Goal: Task Accomplishment & Management: Complete application form

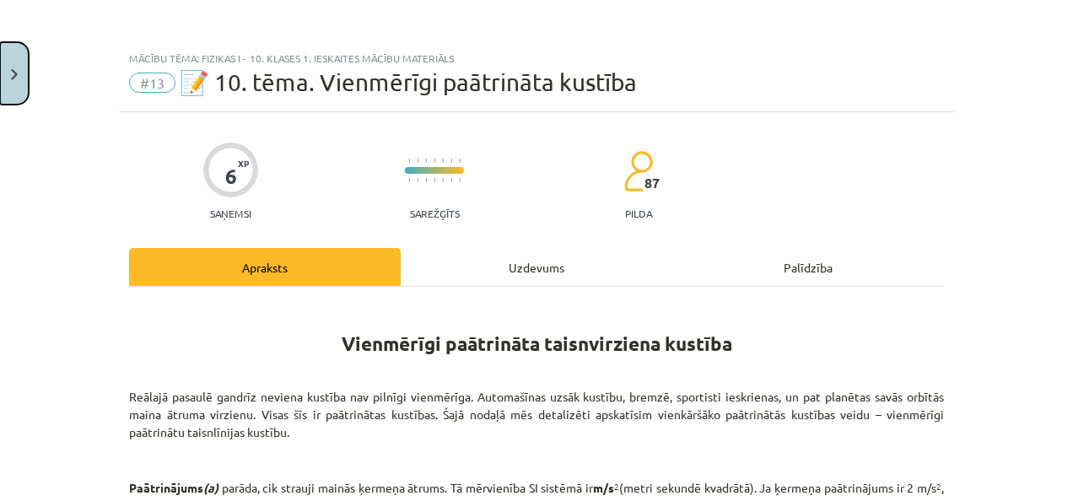
click at [5, 100] on button "Close" at bounding box center [14, 73] width 29 height 62
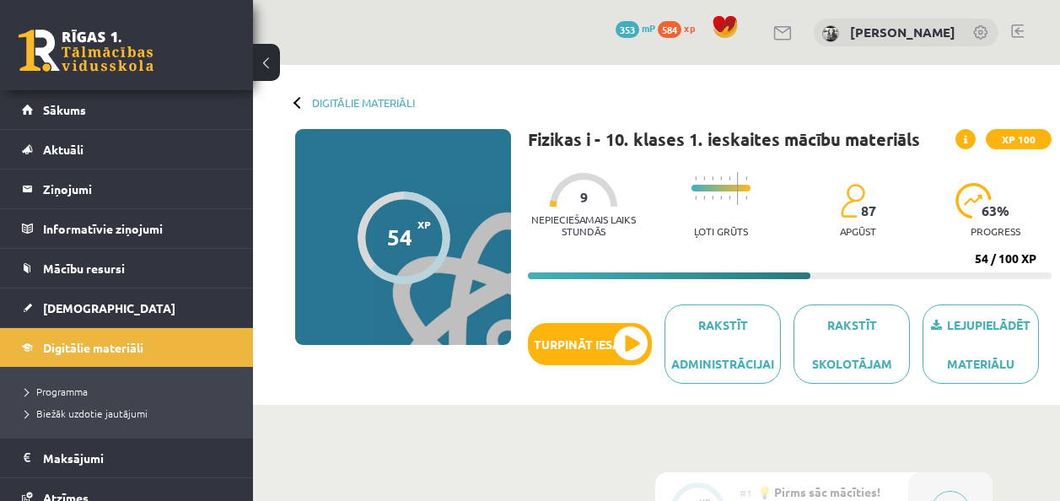
click at [277, 62] on button at bounding box center [266, 62] width 27 height 37
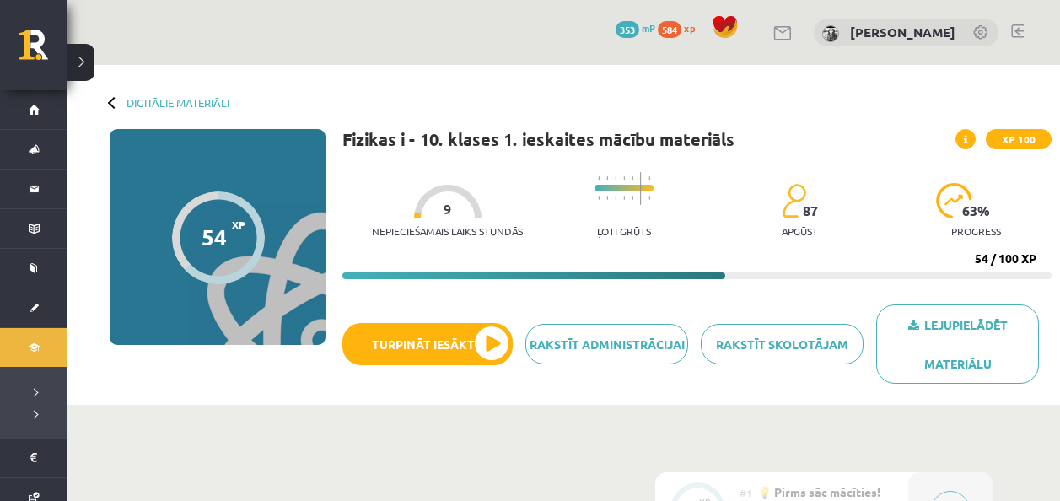
click at [428, 369] on div "Lejupielādēt materiālu Rakstīt skolotājam Rakstīt administrācijai Turpināt iesā…" at bounding box center [696, 350] width 709 height 92
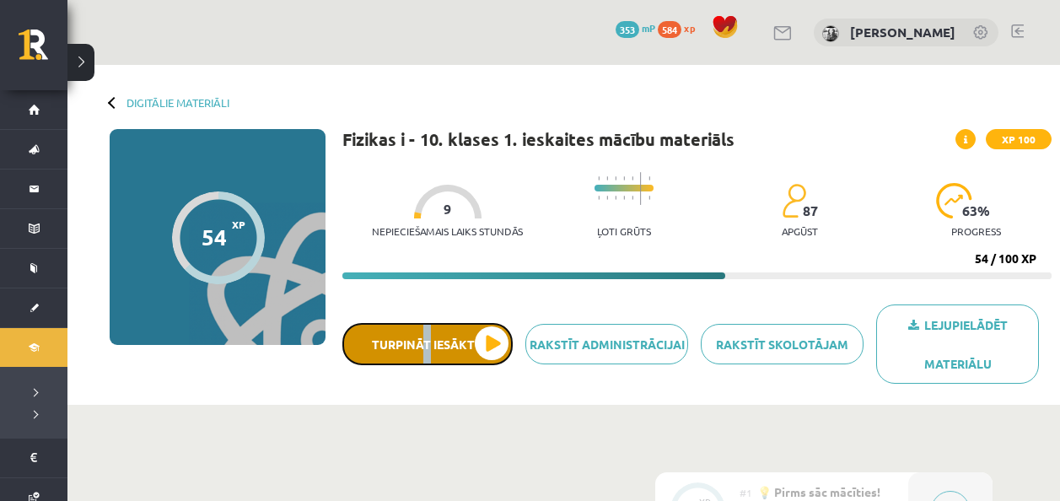
drag, startPoint x: 428, startPoint y: 369, endPoint x: 430, endPoint y: 350, distance: 19.6
click at [430, 350] on button "Turpināt iesākto" at bounding box center [427, 344] width 170 height 42
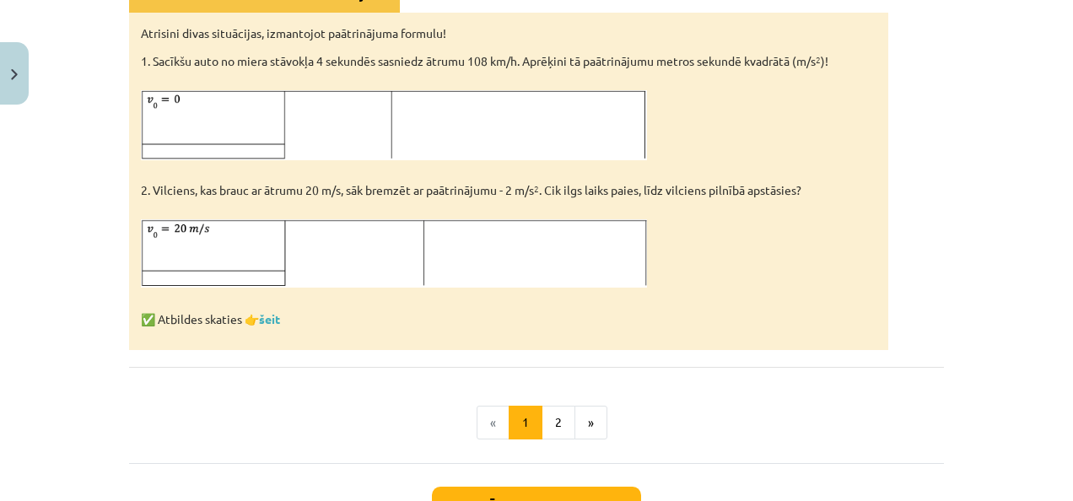
scroll to position [1096, 0]
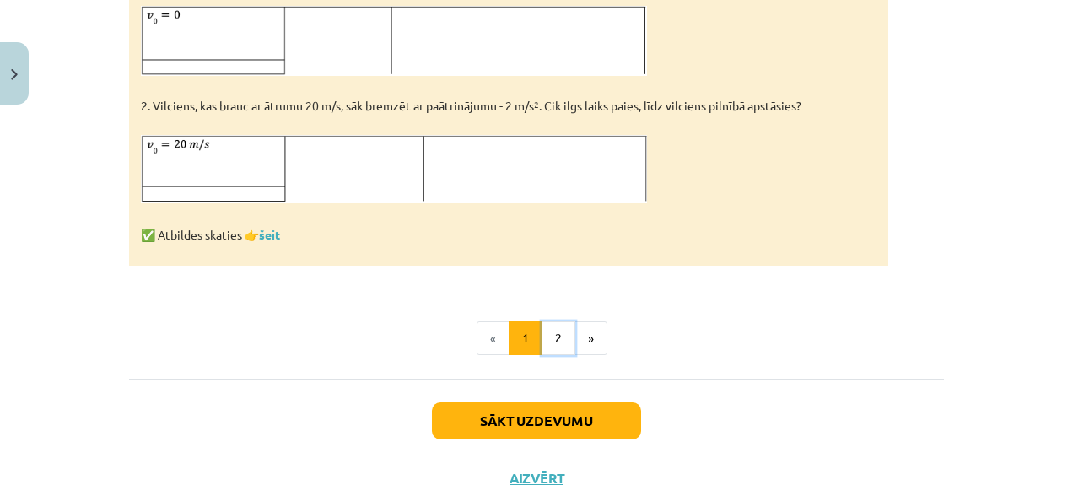
click at [541, 339] on button "2" at bounding box center [558, 338] width 34 height 34
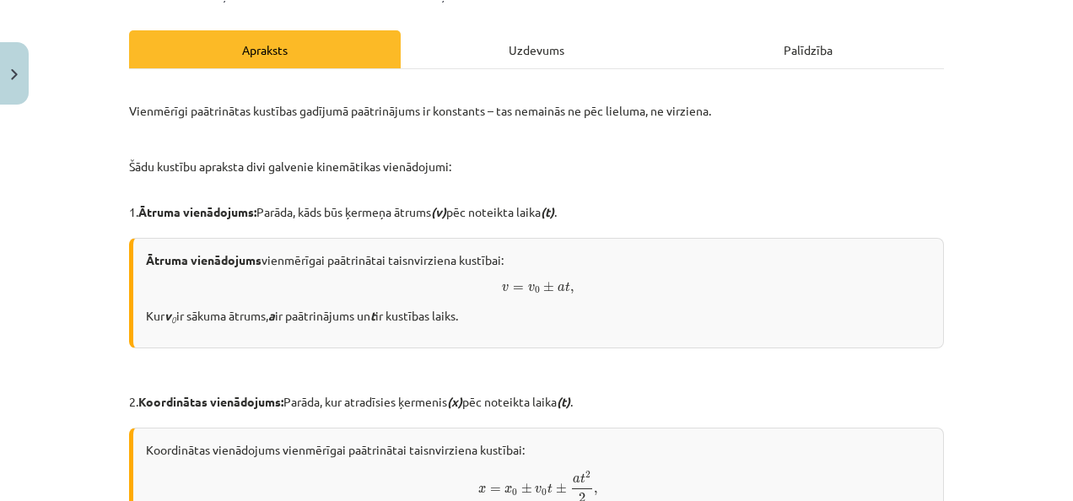
scroll to position [49, 0]
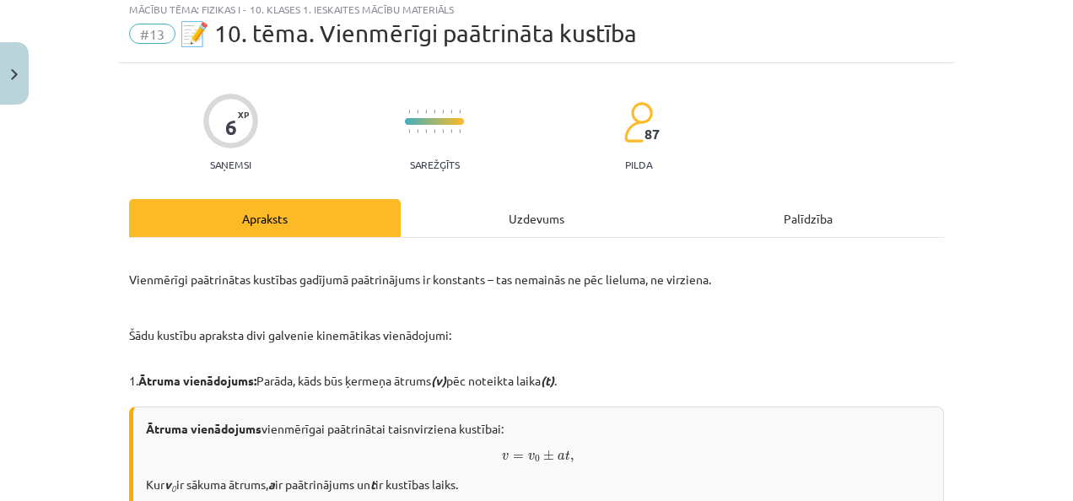
drag, startPoint x: 505, startPoint y: 299, endPoint x: 483, endPoint y: 302, distance: 22.1
click at [483, 302] on p at bounding box center [536, 308] width 815 height 18
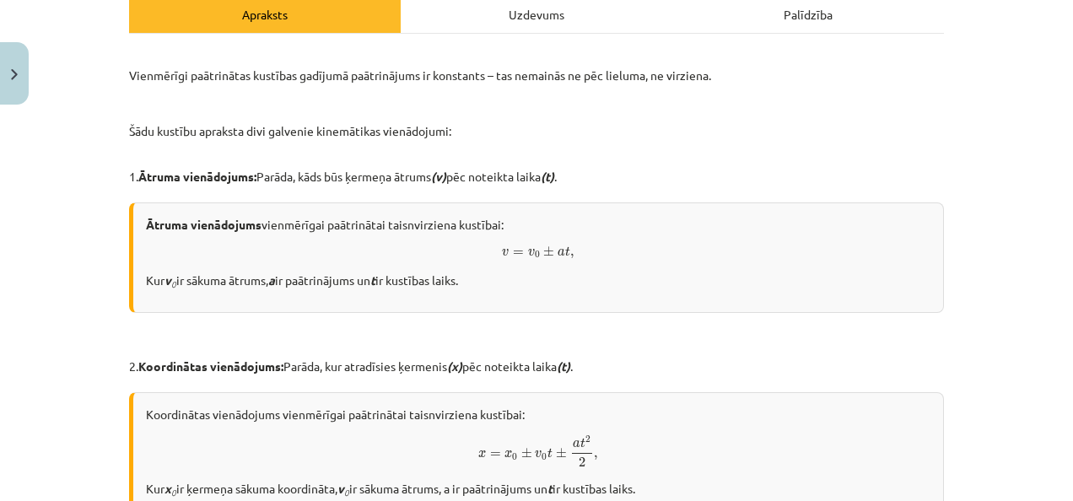
scroll to position [0, 0]
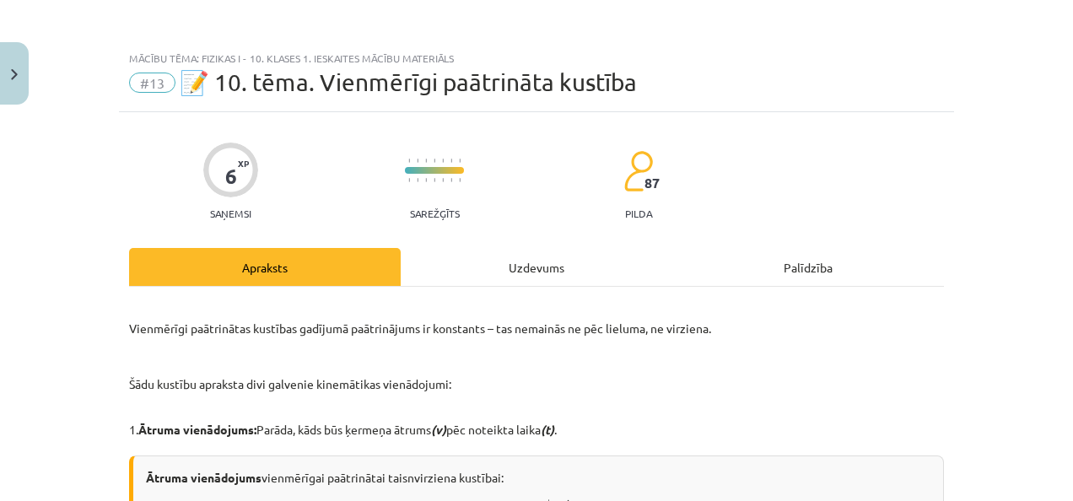
click at [506, 272] on div "Uzdevums" at bounding box center [537, 267] width 272 height 38
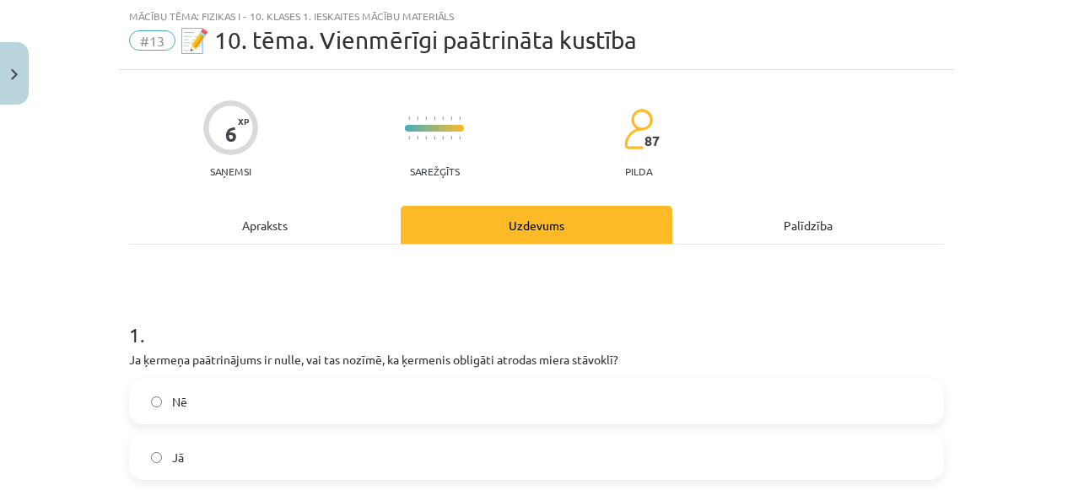
scroll to position [211, 0]
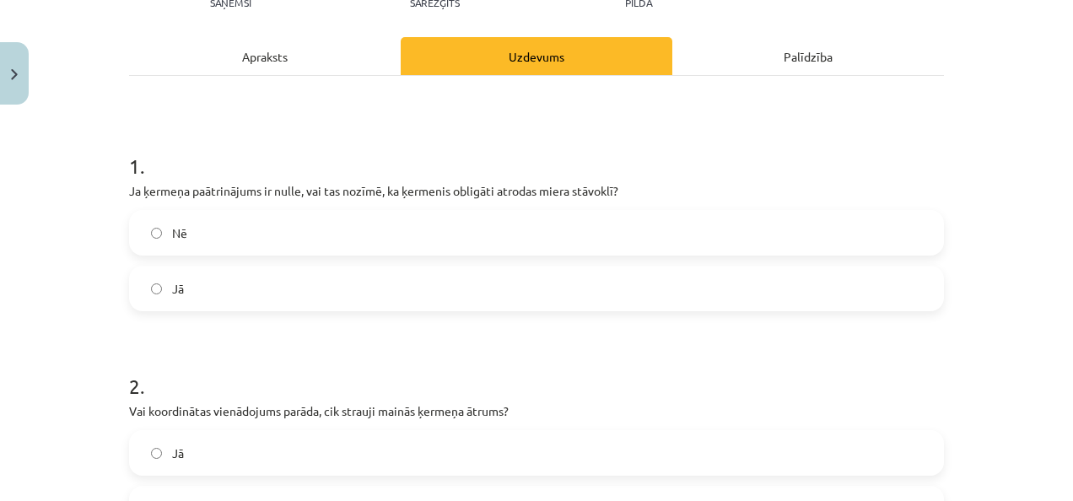
click at [218, 229] on label "Nē" at bounding box center [536, 233] width 811 height 42
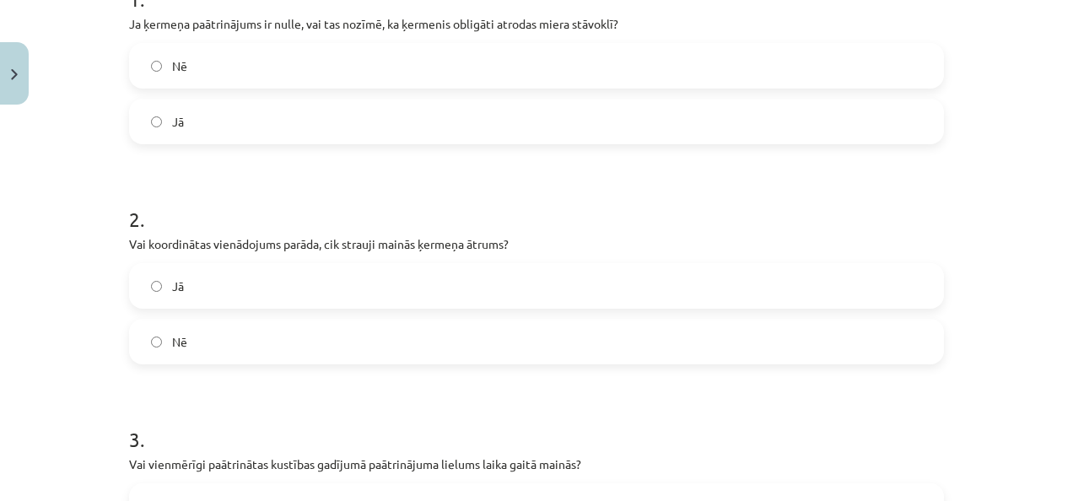
scroll to position [380, 0]
click at [143, 325] on label "Nē" at bounding box center [536, 340] width 811 height 42
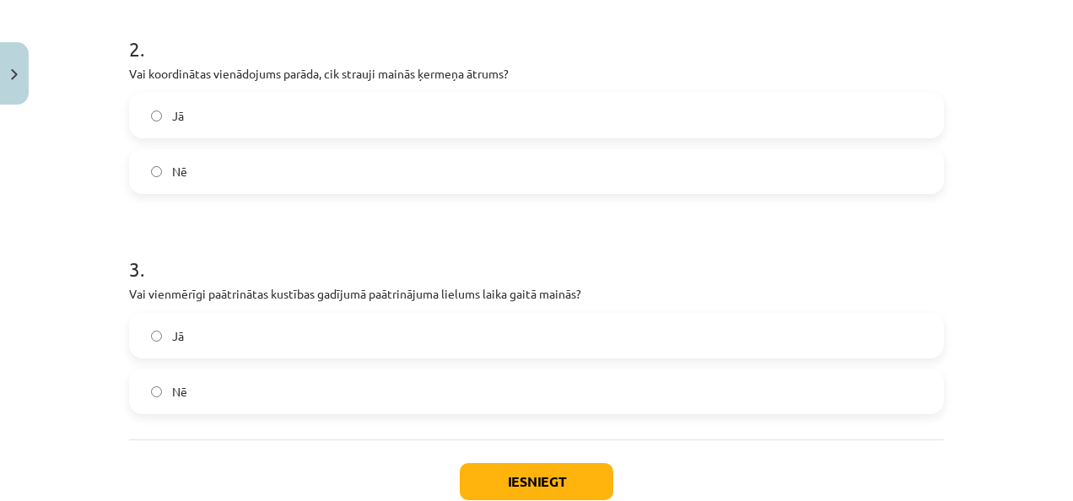
click at [213, 337] on label "Jā" at bounding box center [536, 336] width 811 height 42
click at [622, 492] on div "Iesniegt Aizvērt" at bounding box center [536, 498] width 815 height 118
click at [593, 482] on button "Iesniegt" at bounding box center [536, 481] width 153 height 37
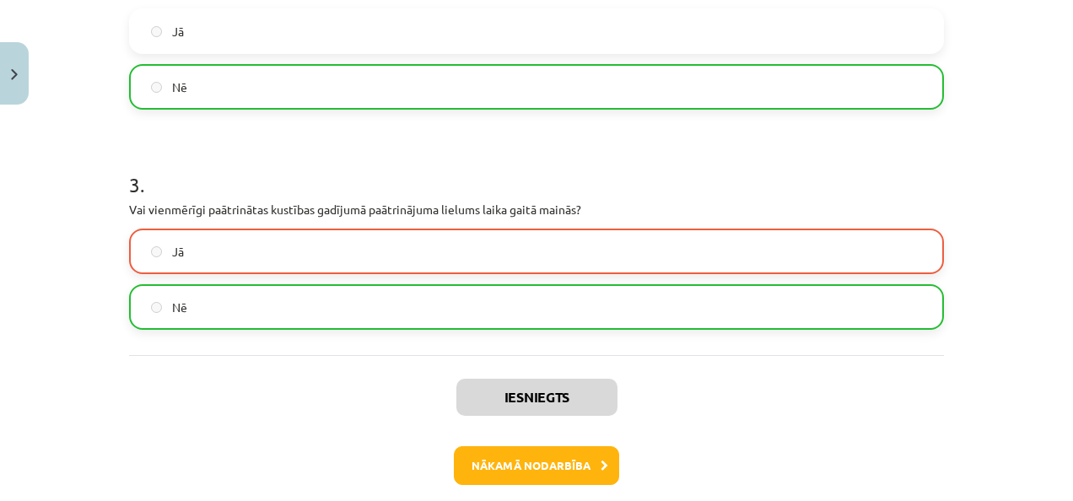
scroll to position [710, 0]
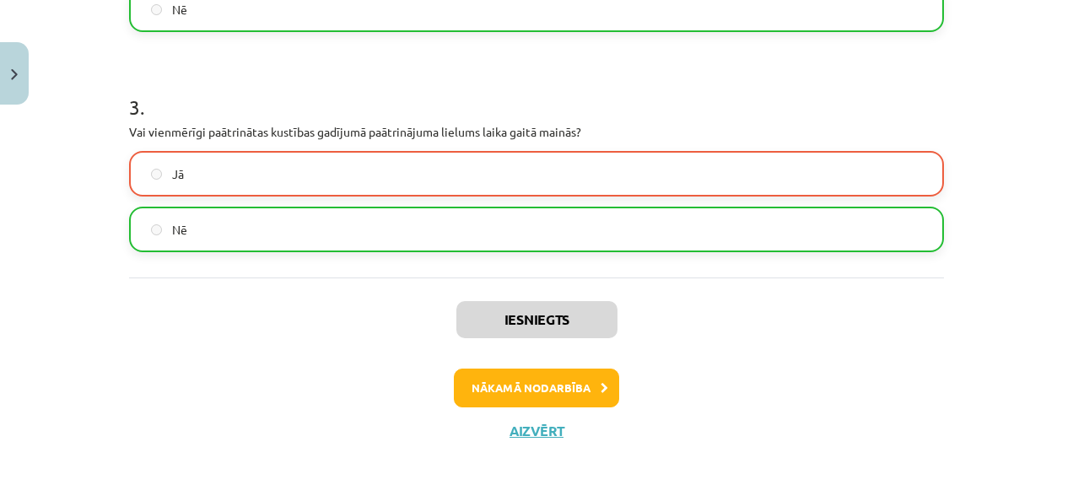
click at [462, 364] on div "Iesniegts Nākamā nodarbība Aizvērt" at bounding box center [536, 363] width 815 height 172
click at [462, 370] on button "Nākamā nodarbība" at bounding box center [536, 388] width 165 height 39
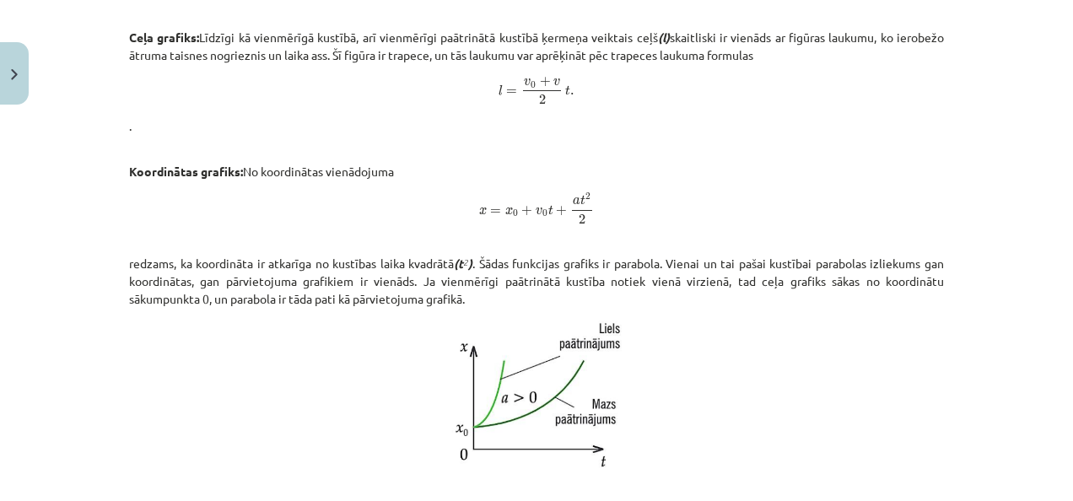
scroll to position [1116, 0]
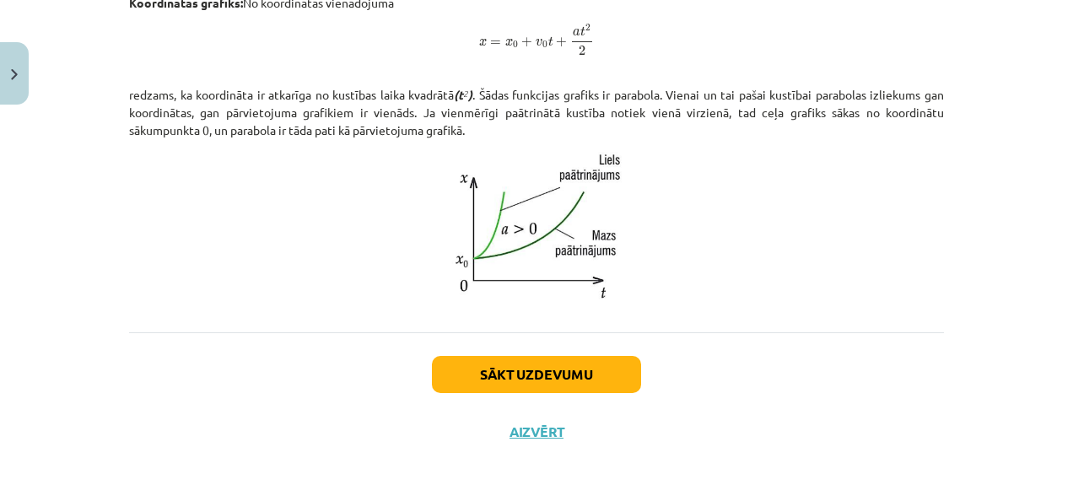
drag, startPoint x: 523, startPoint y: 391, endPoint x: 508, endPoint y: 392, distance: 15.2
click at [522, 392] on div "Sākt uzdevumu Aizvērt" at bounding box center [536, 391] width 815 height 118
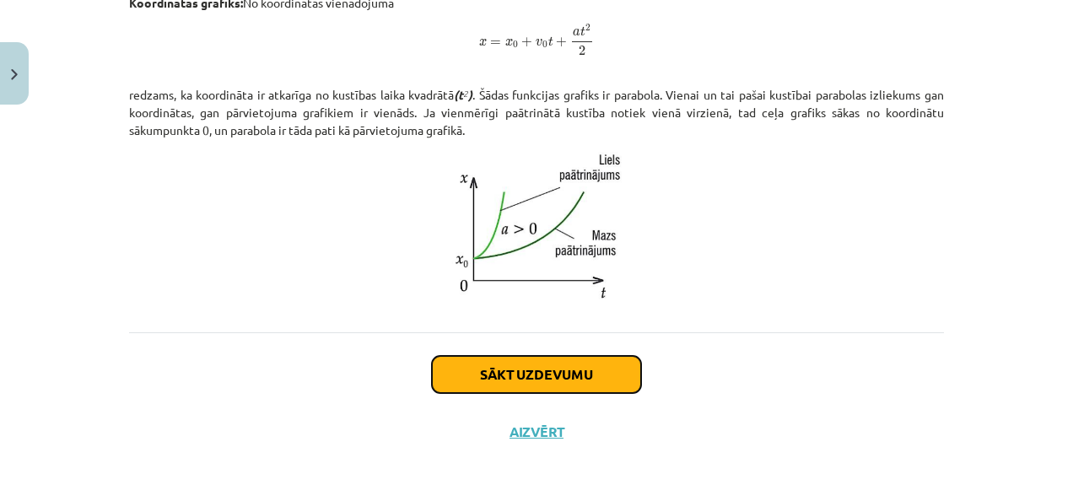
click at [506, 372] on button "Sākt uzdevumu" at bounding box center [536, 374] width 209 height 37
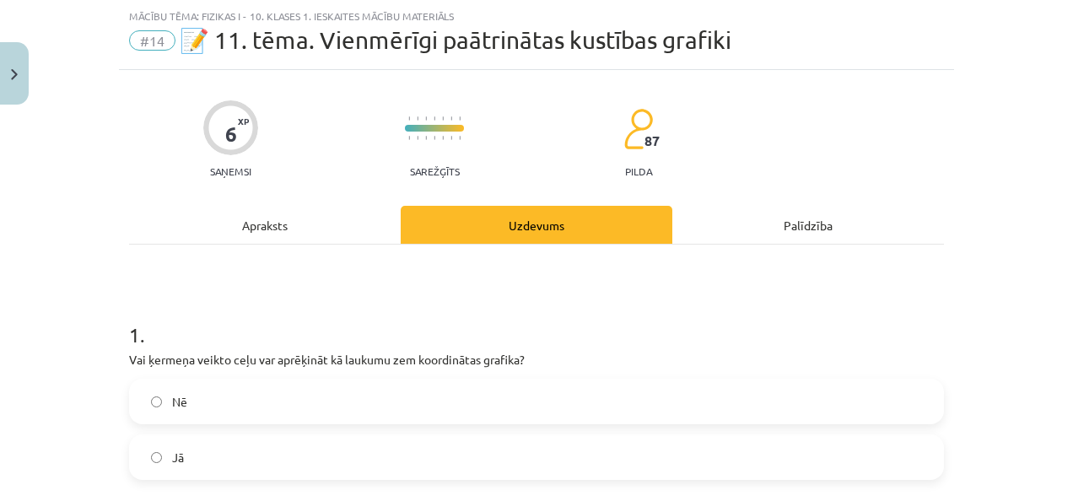
scroll to position [127, 0]
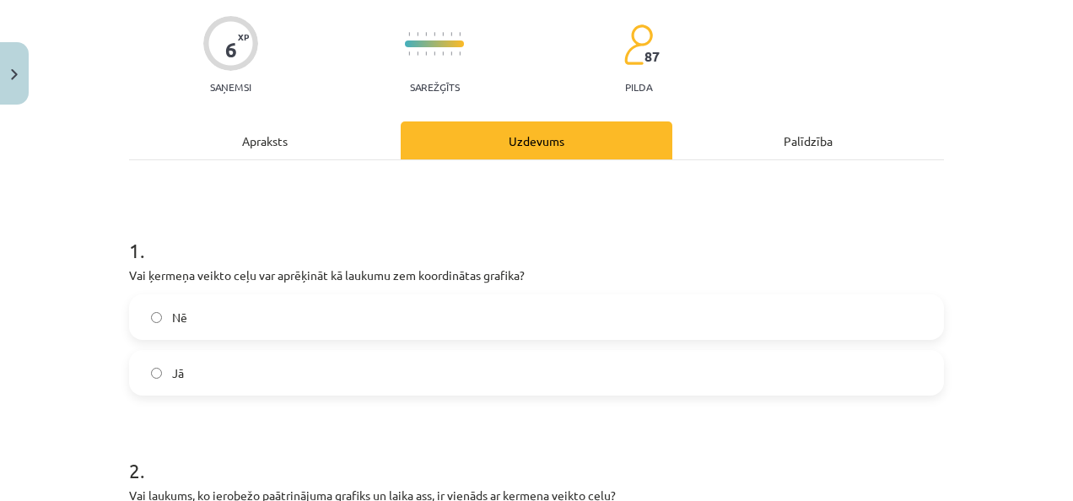
click at [281, 372] on label "Jā" at bounding box center [536, 373] width 811 height 42
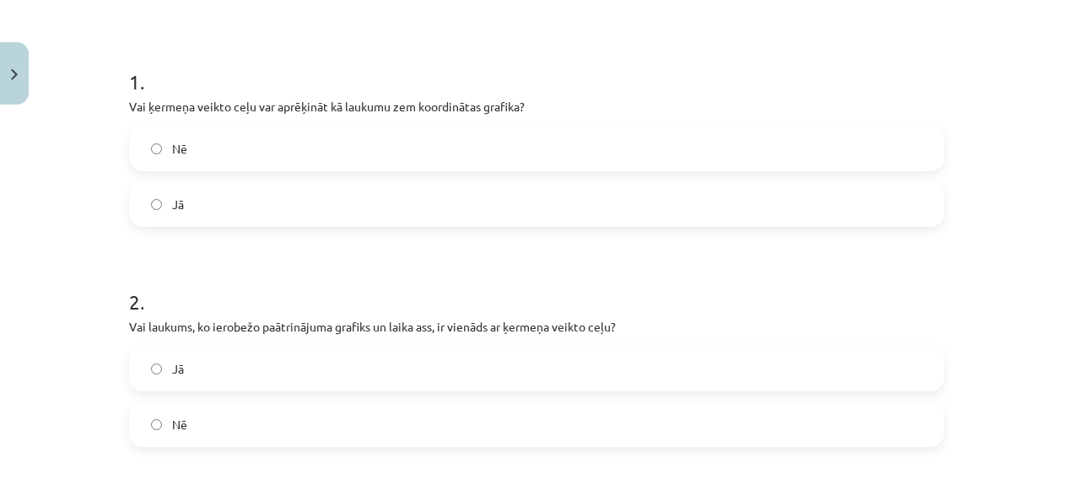
scroll to position [380, 0]
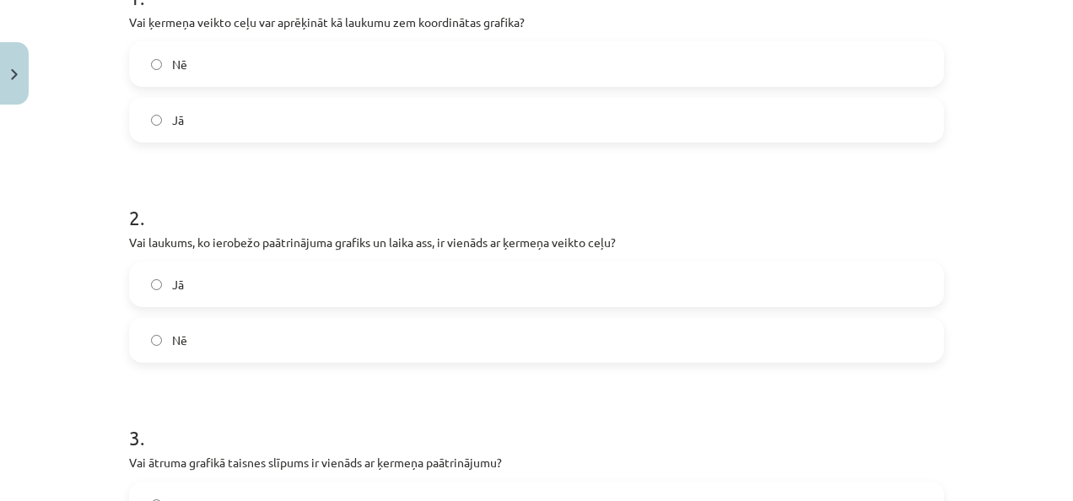
click at [221, 267] on label "Jā" at bounding box center [536, 284] width 811 height 42
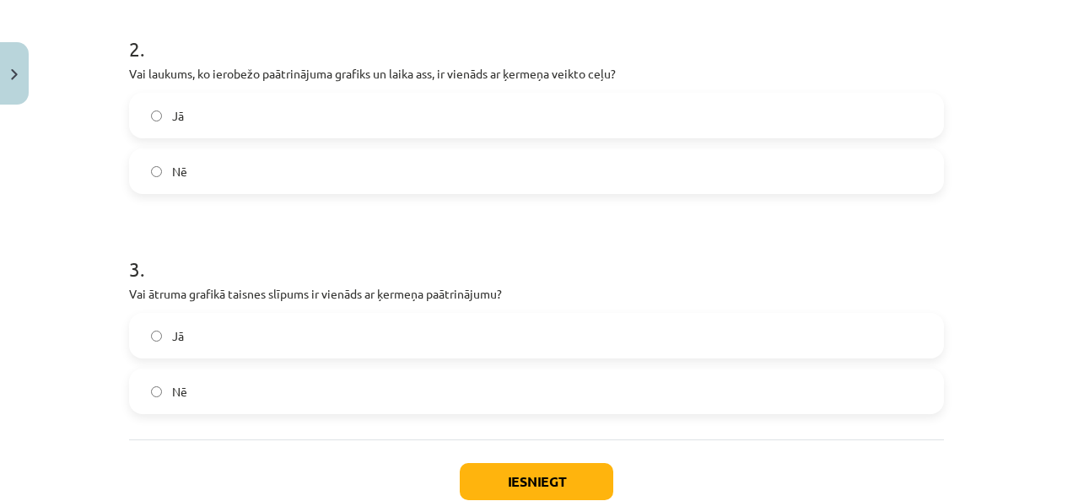
click at [186, 376] on label "Nē" at bounding box center [536, 391] width 811 height 42
click at [525, 463] on div "Iesniegt Aizvērt" at bounding box center [536, 498] width 815 height 118
click at [518, 500] on html "0 Dāvanas 353 mP 584 xp [PERSON_NAME] Sākums Aktuāli Kā mācīties eSKOLĀ Kontakt…" at bounding box center [536, 250] width 1073 height 501
click at [520, 493] on button "Iesniegt" at bounding box center [536, 481] width 153 height 37
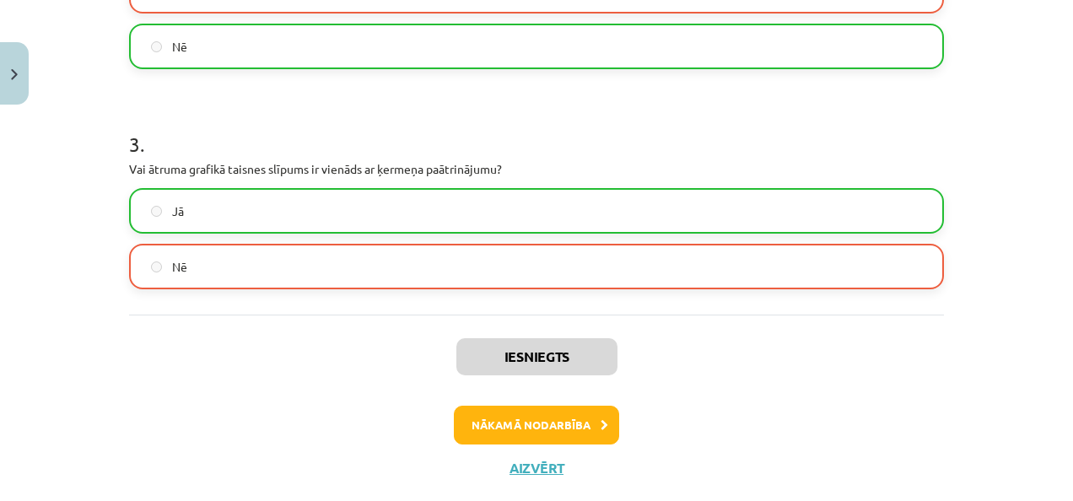
scroll to position [710, 0]
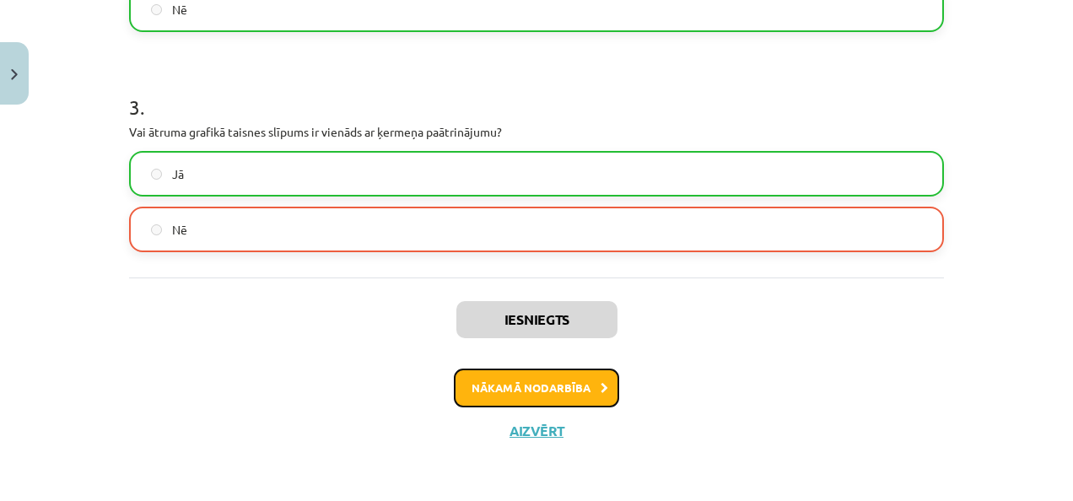
click at [524, 385] on button "Nākamā nodarbība" at bounding box center [536, 388] width 165 height 39
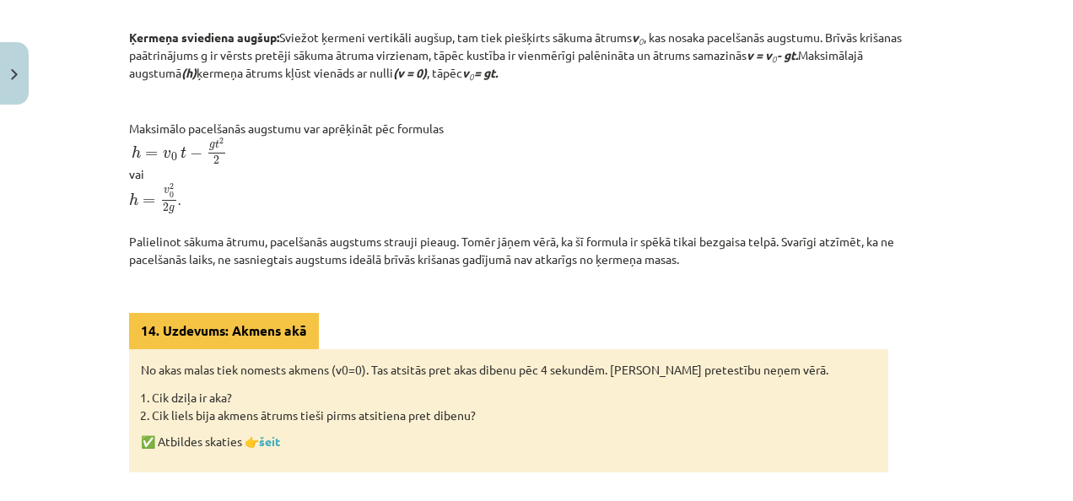
scroll to position [809, 0]
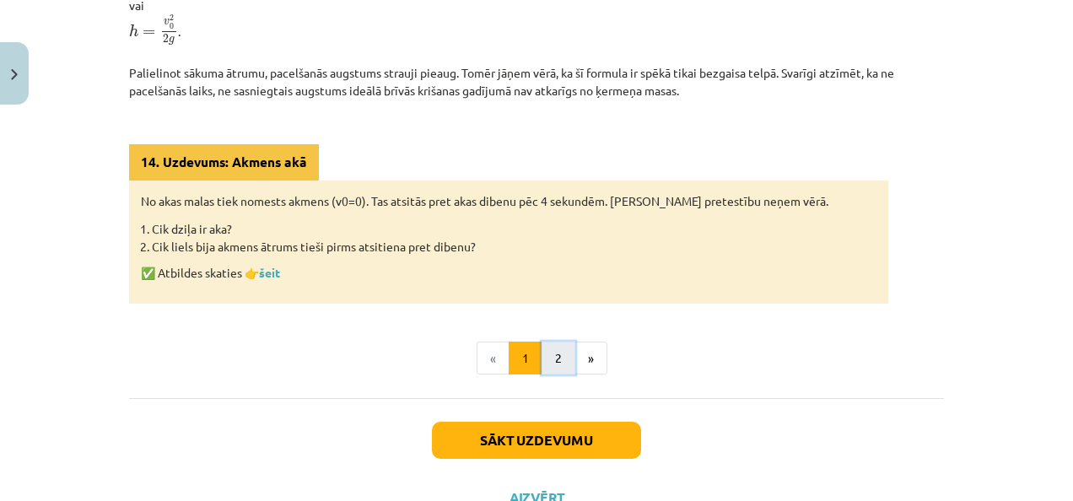
click at [554, 372] on button "2" at bounding box center [558, 359] width 34 height 34
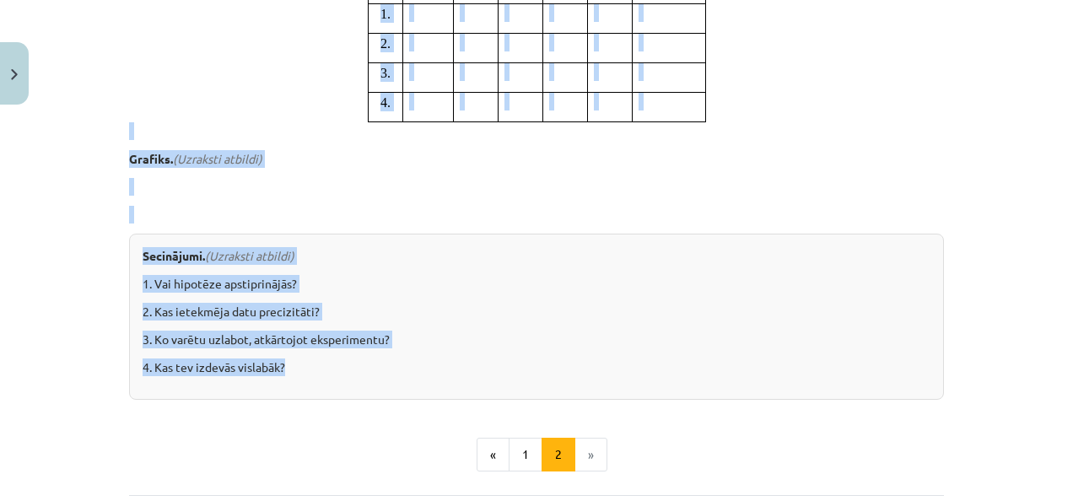
scroll to position [1678, 0]
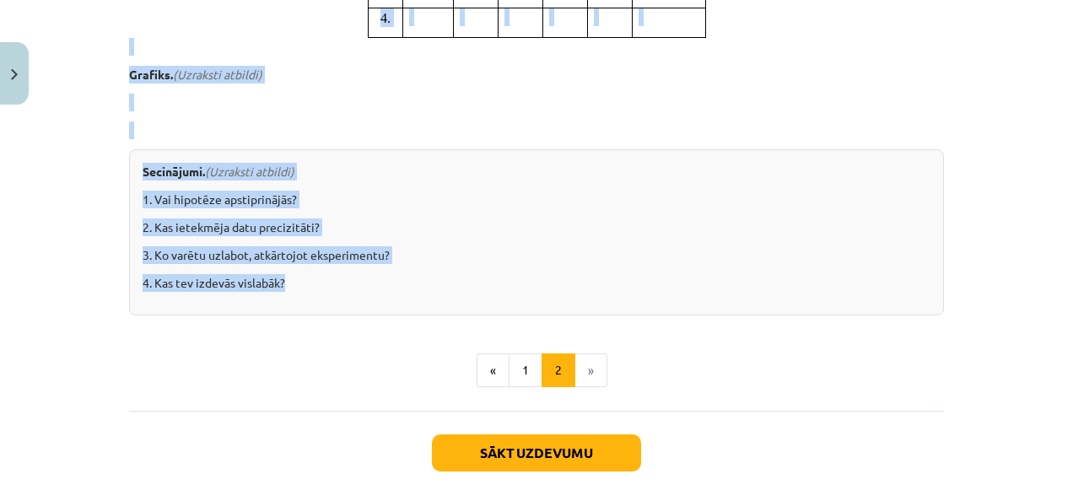
drag, startPoint x: 244, startPoint y: 115, endPoint x: 412, endPoint y: 304, distance: 252.7
drag, startPoint x: 412, startPoint y: 304, endPoint x: 283, endPoint y: 258, distance: 136.8
copy div "Loremipsumdol sitam: Consecte adipis elitsedd ei temporin Utlaboreet dolorema. …"
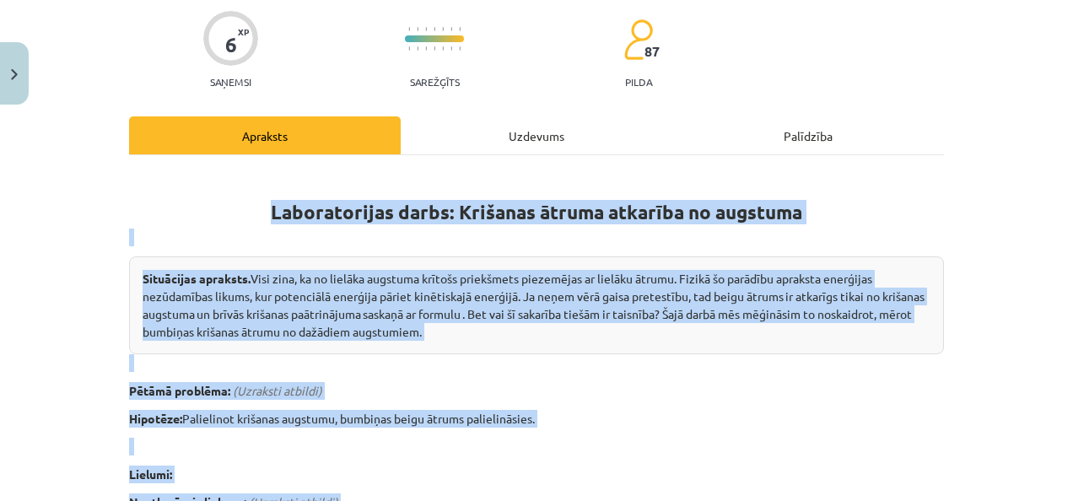
scroll to position [0, 0]
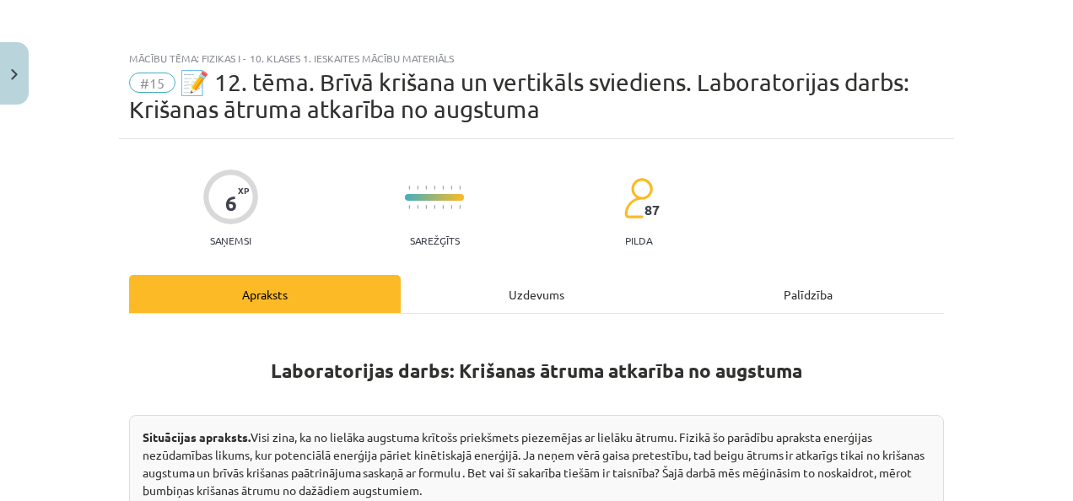
click at [442, 287] on div "Uzdevums" at bounding box center [537, 294] width 272 height 38
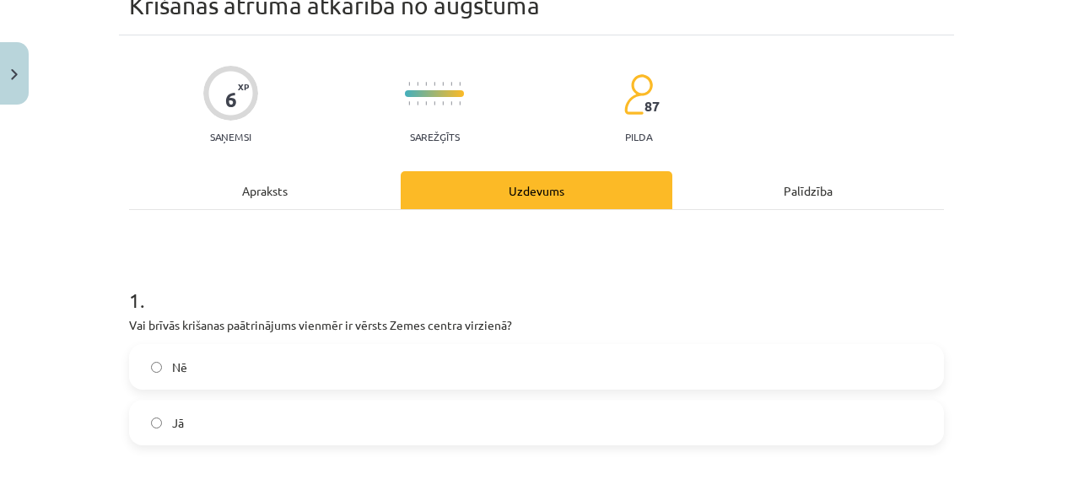
scroll to position [94, 0]
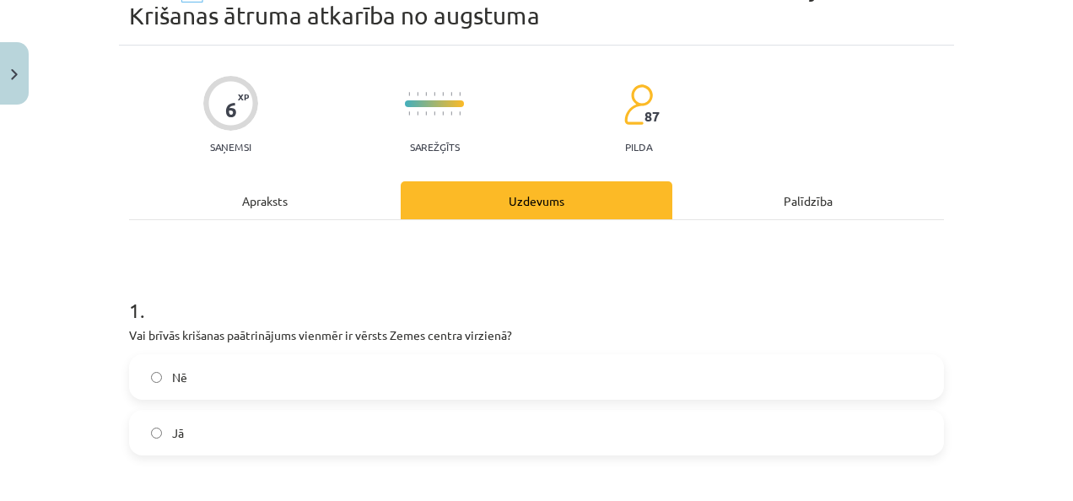
click at [204, 409] on div "Nē Jā" at bounding box center [536, 404] width 815 height 101
click at [204, 417] on label "Jā" at bounding box center [536, 433] width 811 height 42
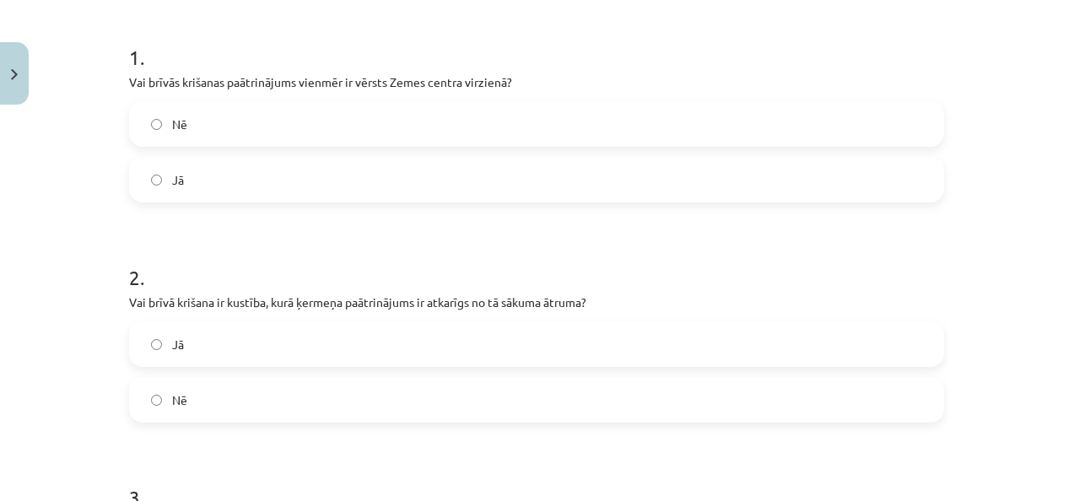
scroll to position [431, 0]
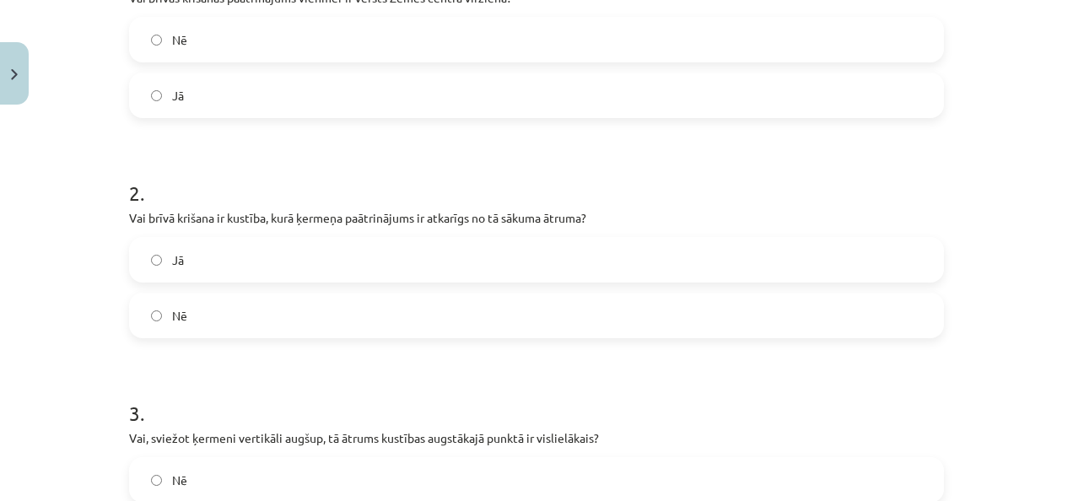
click at [210, 307] on label "Nē" at bounding box center [536, 315] width 811 height 42
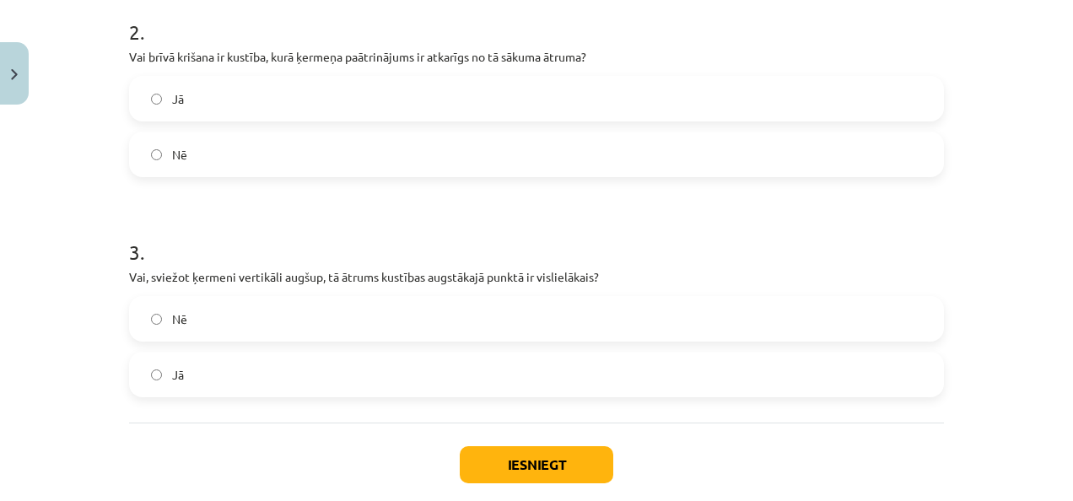
scroll to position [600, 0]
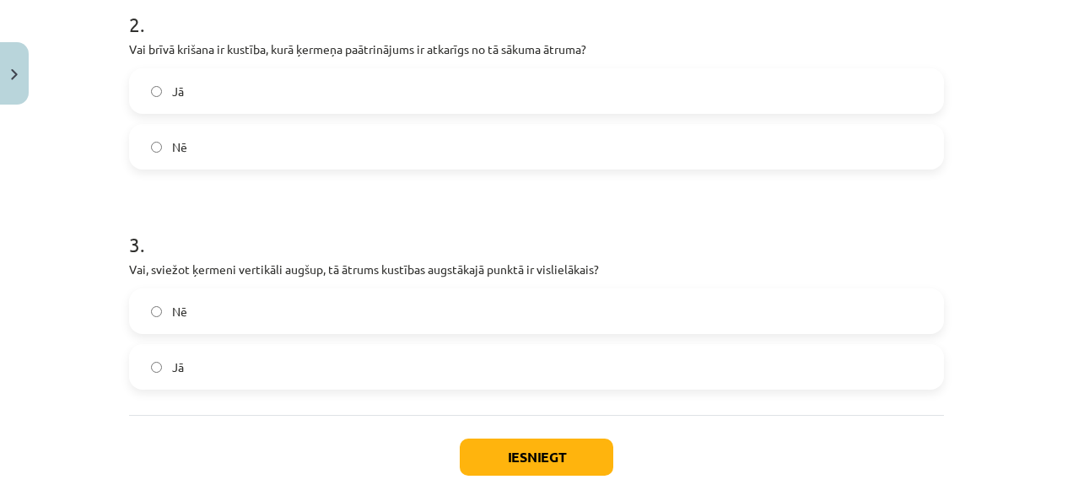
click at [192, 303] on label "Nē" at bounding box center [536, 311] width 811 height 42
click at [511, 440] on button "Iesniegt" at bounding box center [536, 457] width 153 height 37
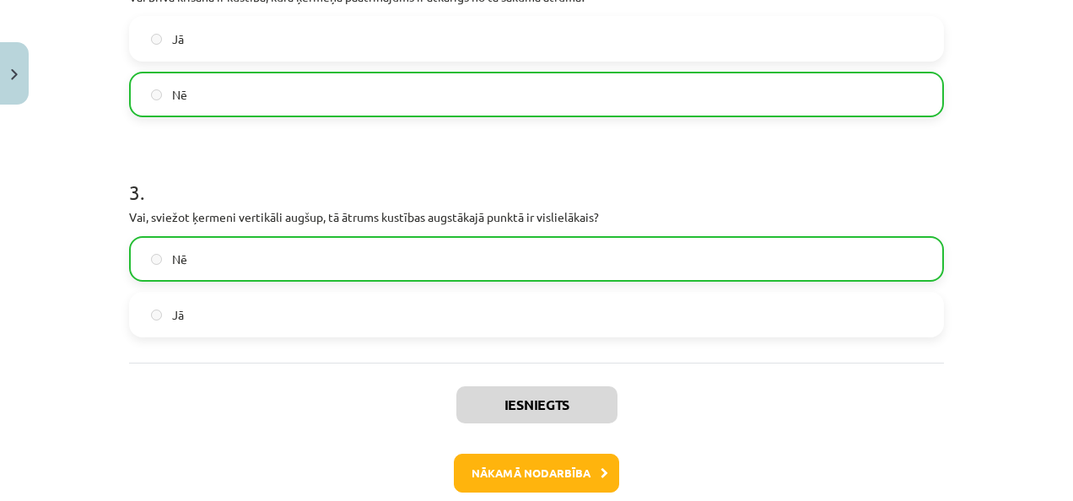
scroll to position [684, 0]
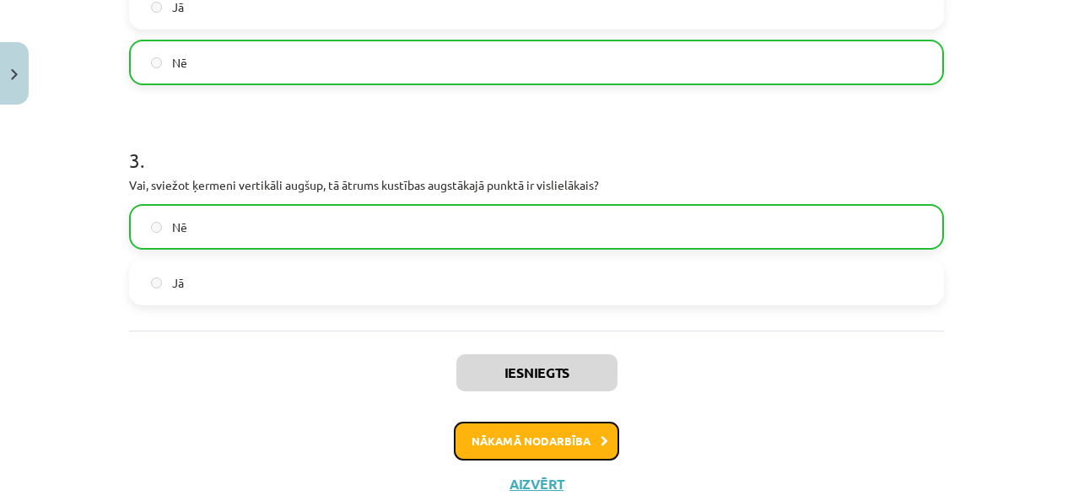
click at [496, 450] on button "Nākamā nodarbība" at bounding box center [536, 441] width 165 height 39
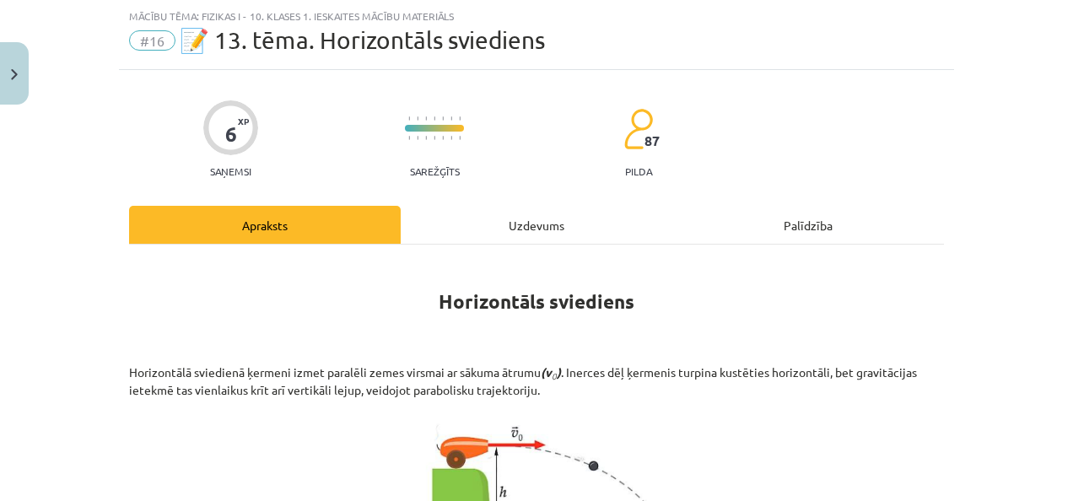
scroll to position [211, 0]
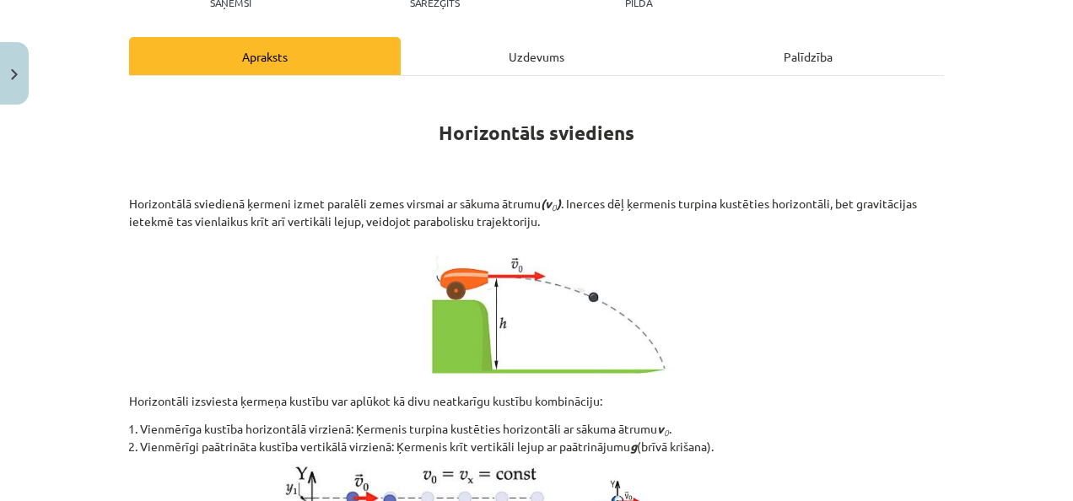
drag, startPoint x: 451, startPoint y: 60, endPoint x: 445, endPoint y: 67, distance: 9.0
click at [451, 60] on div "Uzdevums" at bounding box center [537, 56] width 272 height 38
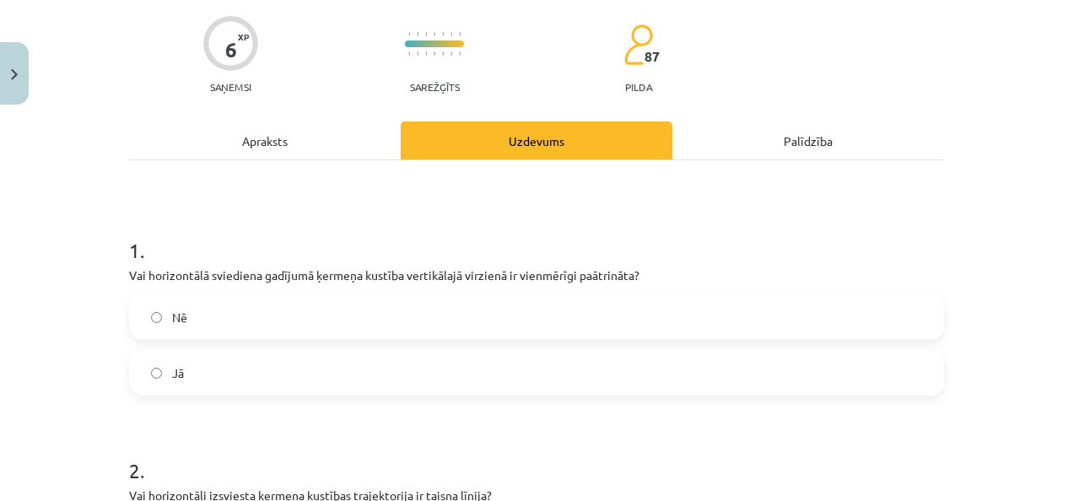
drag, startPoint x: 272, startPoint y: 146, endPoint x: 266, endPoint y: 153, distance: 9.6
click at [272, 146] on div "Apraksts" at bounding box center [265, 140] width 272 height 38
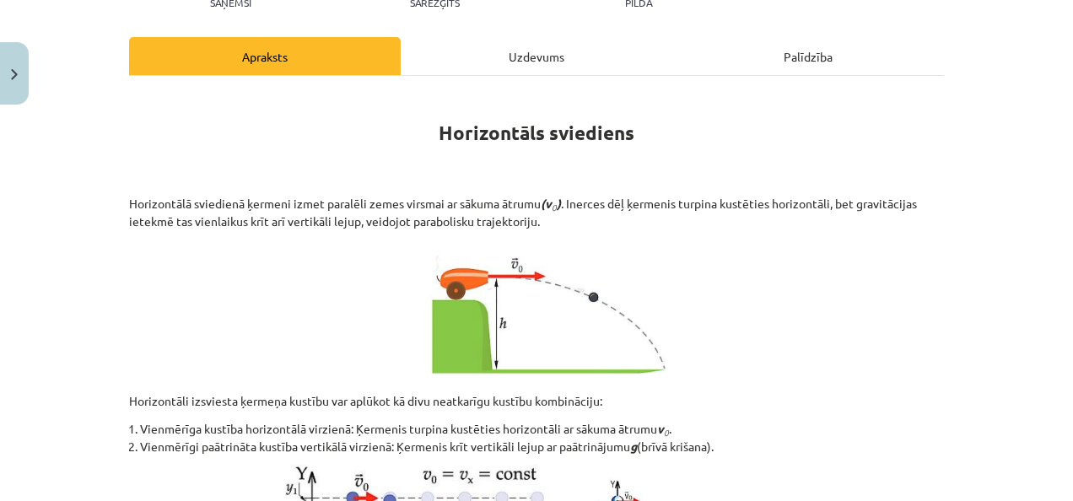
drag, startPoint x: 507, startPoint y: 61, endPoint x: 471, endPoint y: 75, distance: 38.2
click at [508, 62] on div "Uzdevums" at bounding box center [537, 56] width 272 height 38
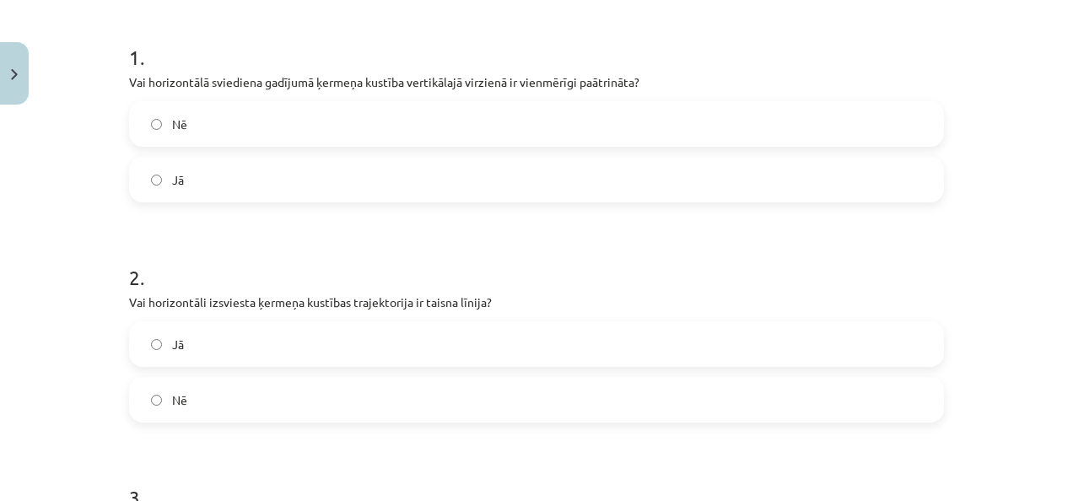
scroll to position [151, 0]
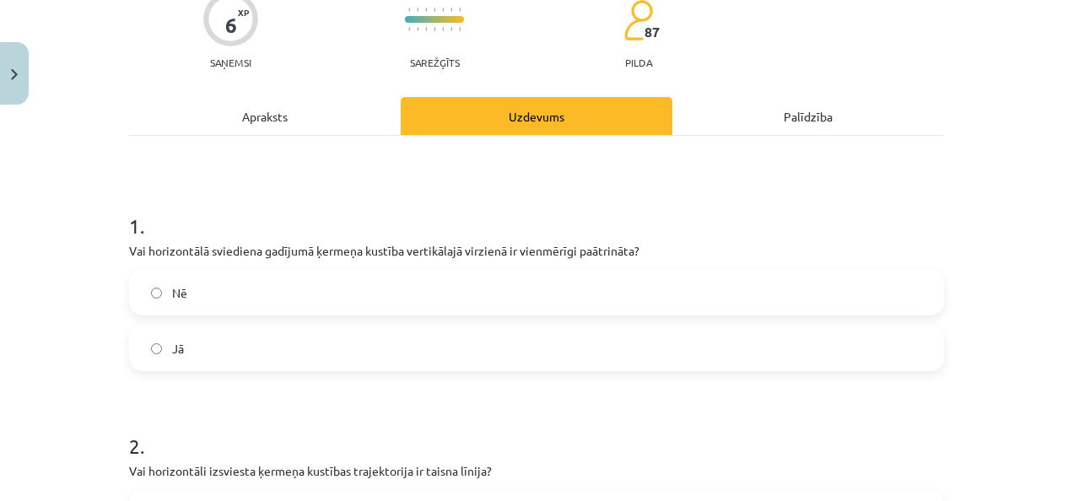
click at [174, 331] on label "Jā" at bounding box center [536, 348] width 811 height 42
click at [239, 121] on div "Apraksts" at bounding box center [265, 116] width 272 height 38
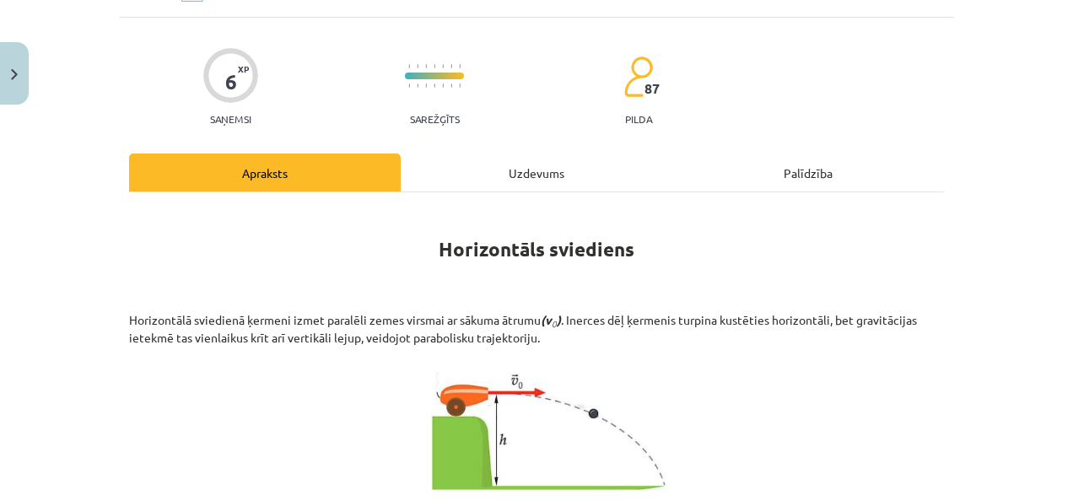
scroll to position [42, 0]
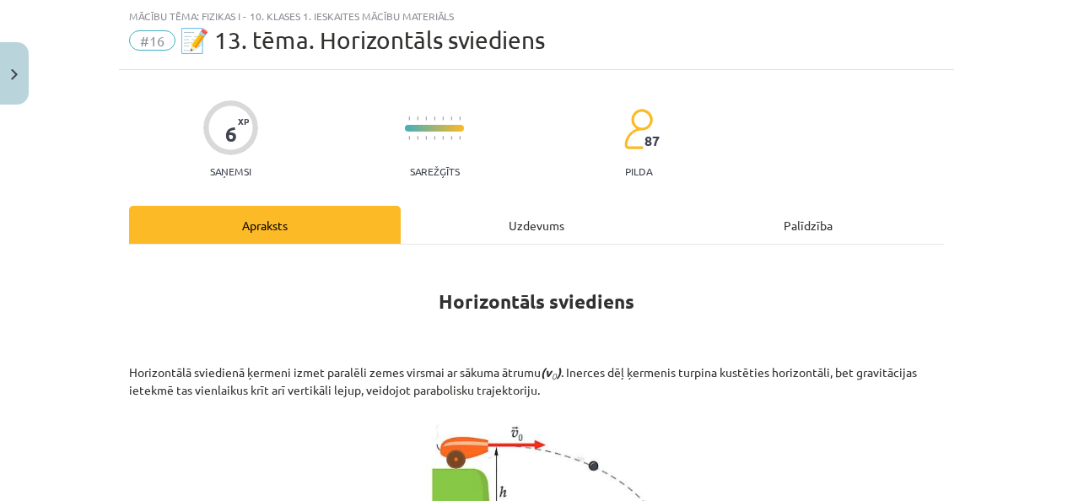
click at [547, 229] on div "Uzdevums" at bounding box center [537, 225] width 272 height 38
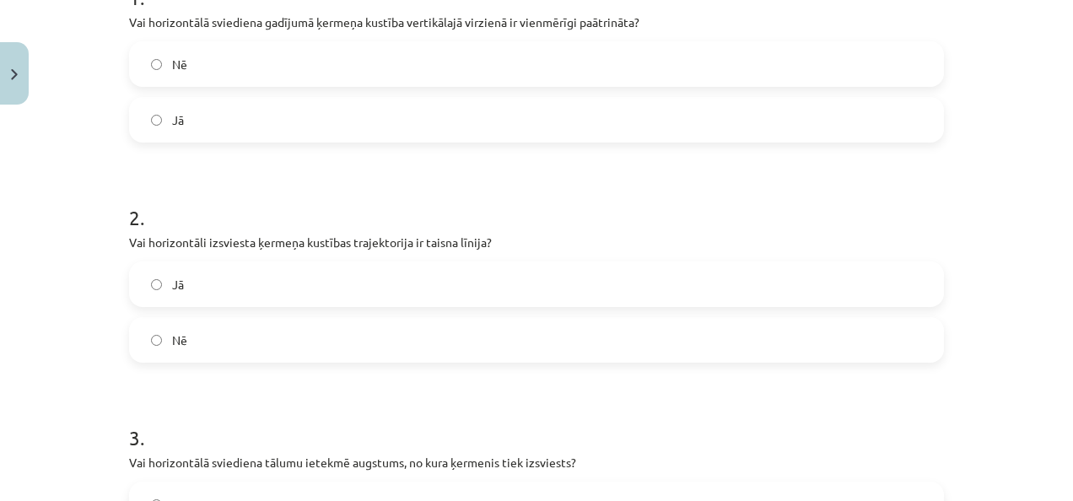
scroll to position [464, 0]
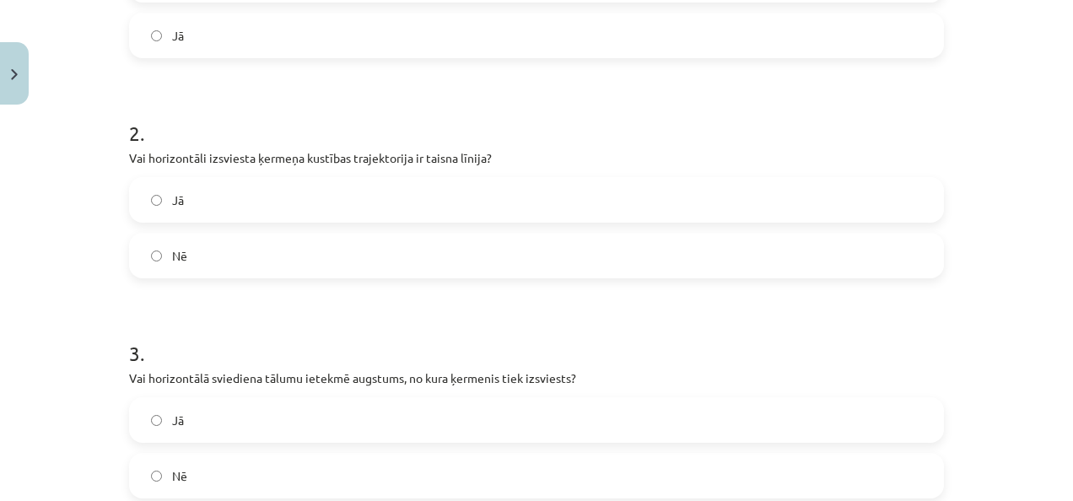
click at [318, 273] on label "Nē" at bounding box center [536, 255] width 811 height 42
click at [261, 417] on label "Jā" at bounding box center [536, 420] width 811 height 42
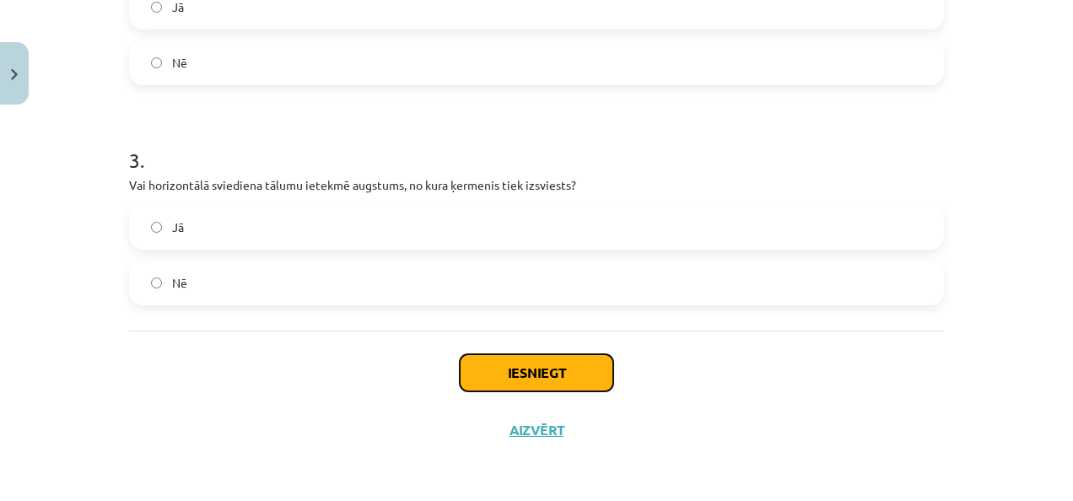
click at [485, 380] on button "Iesniegt" at bounding box center [536, 372] width 153 height 37
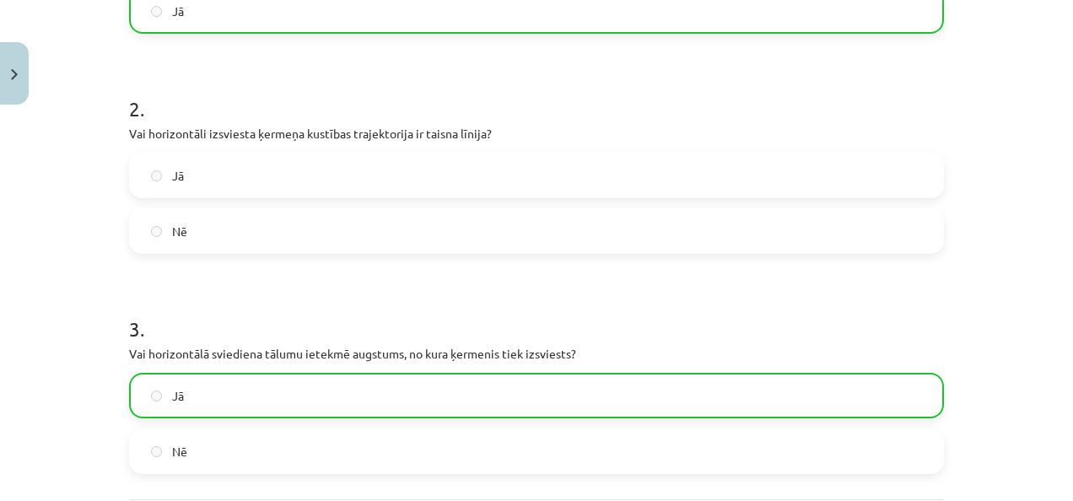
scroll to position [404, 0]
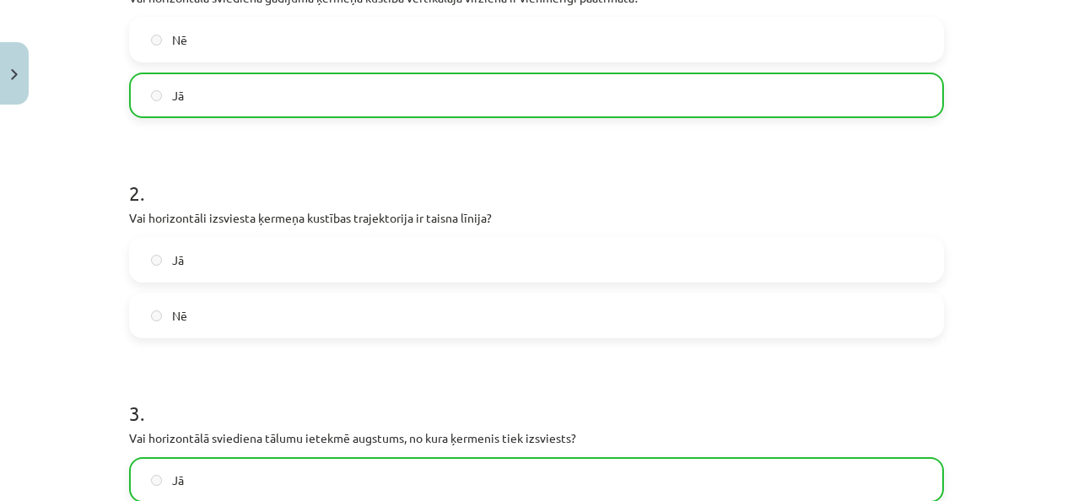
click at [296, 303] on label "Nē" at bounding box center [536, 315] width 811 height 42
click at [283, 269] on label "Jā" at bounding box center [536, 260] width 811 height 42
click at [250, 320] on label "Nē" at bounding box center [536, 315] width 811 height 42
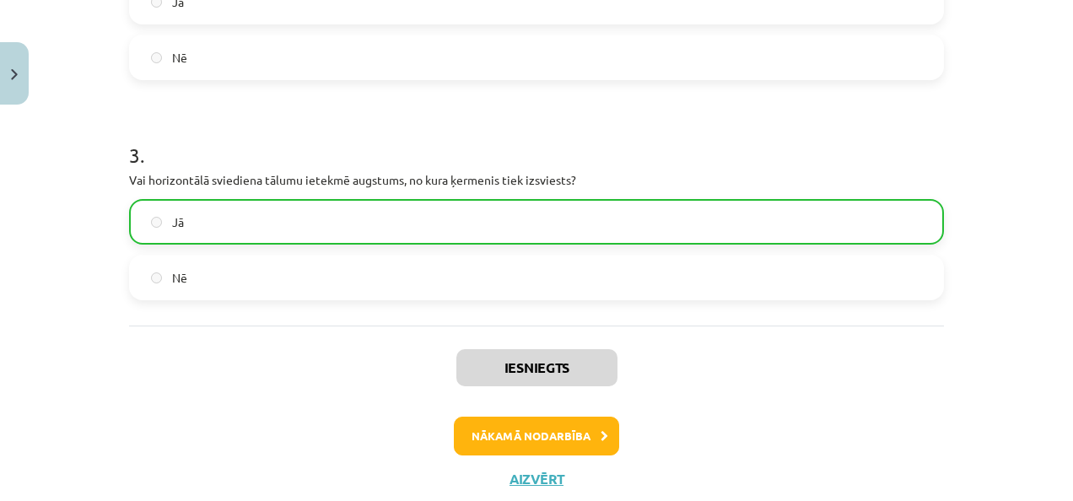
scroll to position [710, 0]
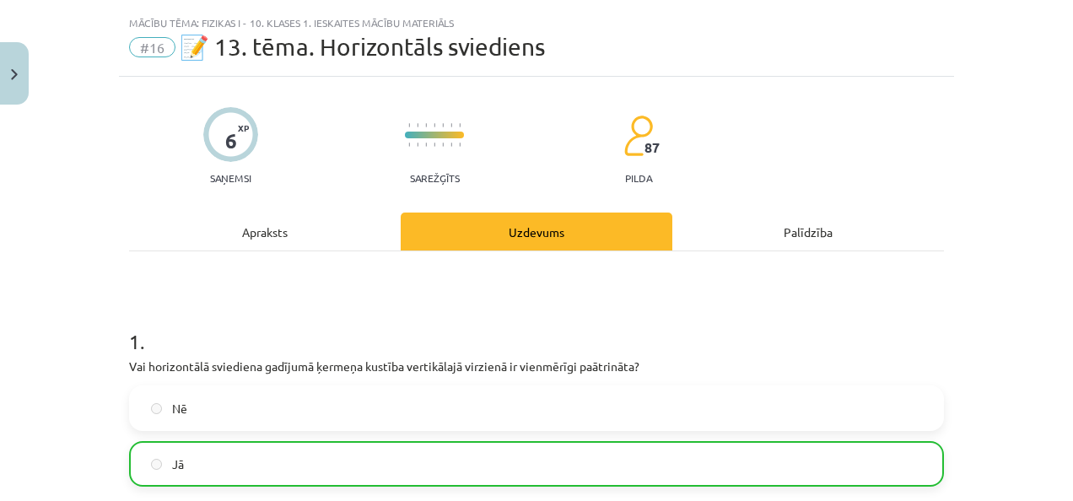
click at [326, 229] on div "Apraksts" at bounding box center [265, 232] width 272 height 38
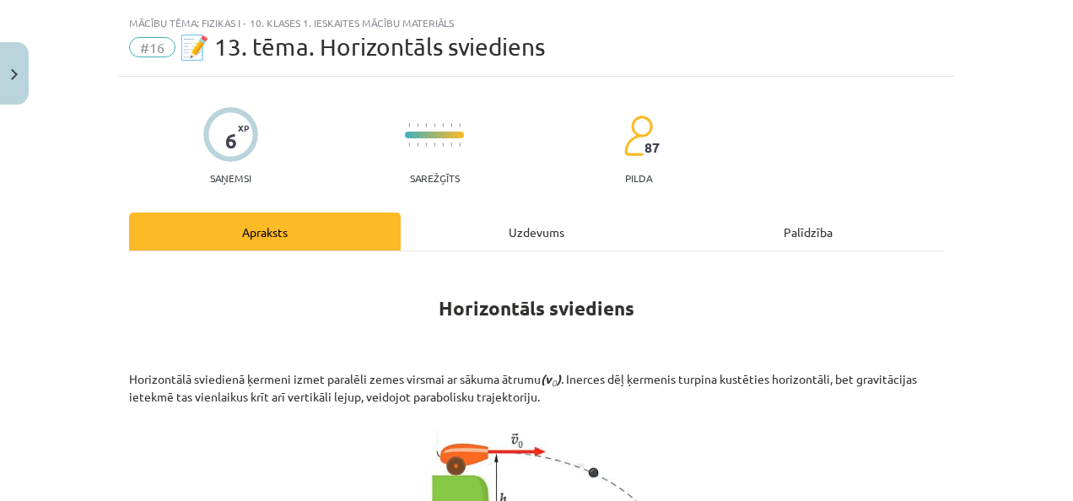
scroll to position [42, 0]
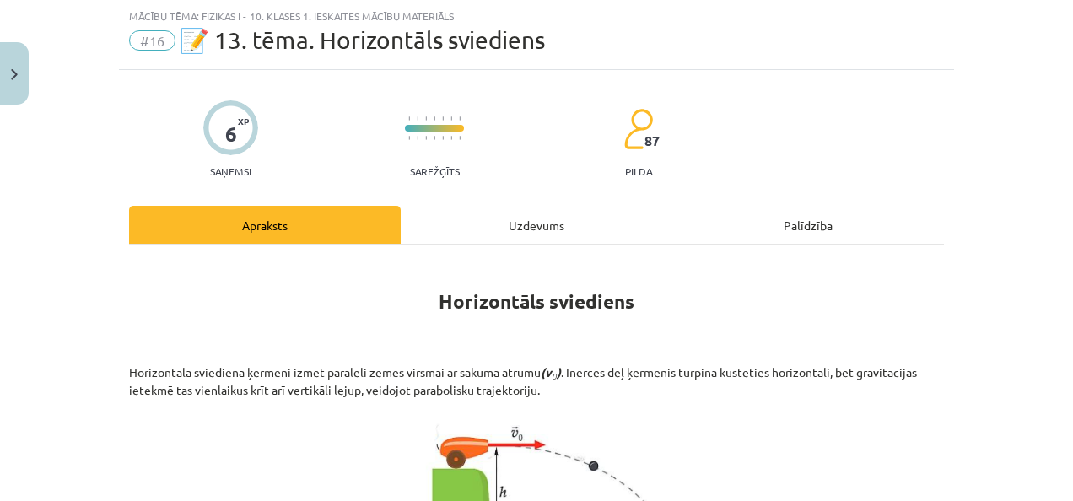
click at [494, 221] on div "Uzdevums" at bounding box center [537, 225] width 272 height 38
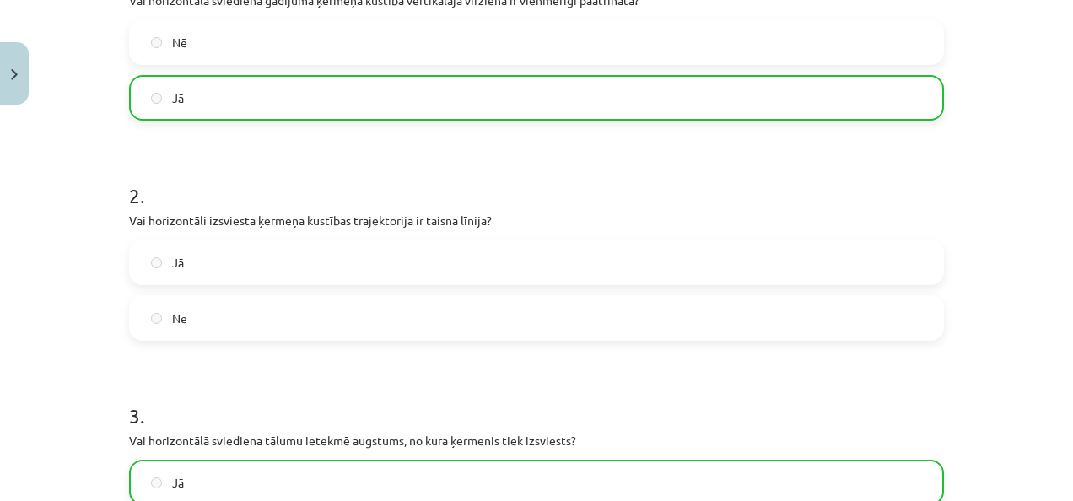
scroll to position [464, 0]
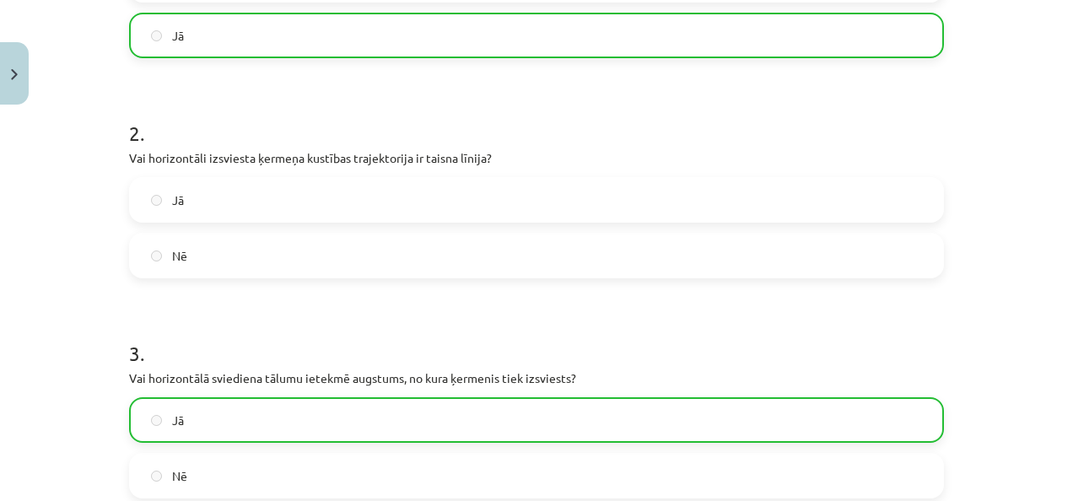
click at [203, 219] on div "Jā" at bounding box center [536, 200] width 815 height 46
click at [191, 259] on label "Nē" at bounding box center [536, 255] width 811 height 42
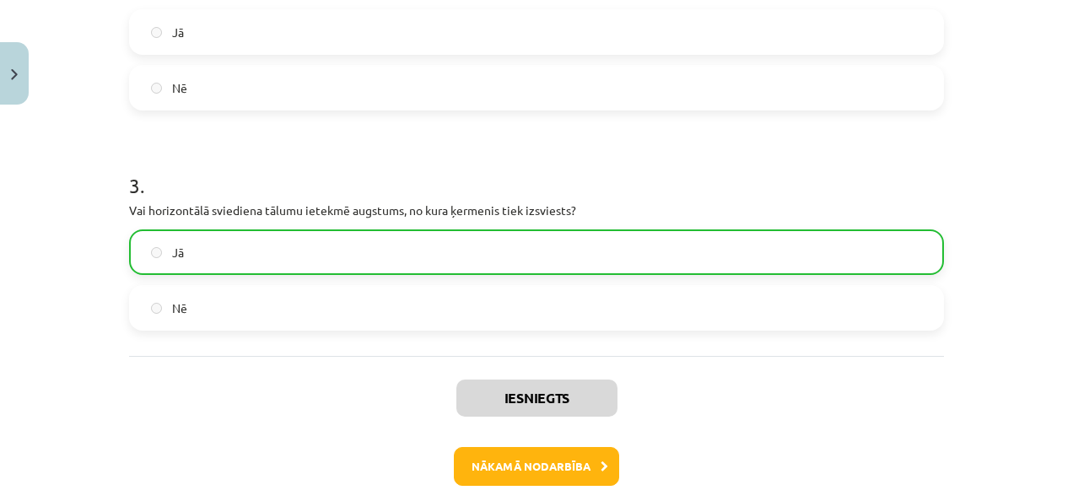
scroll to position [710, 0]
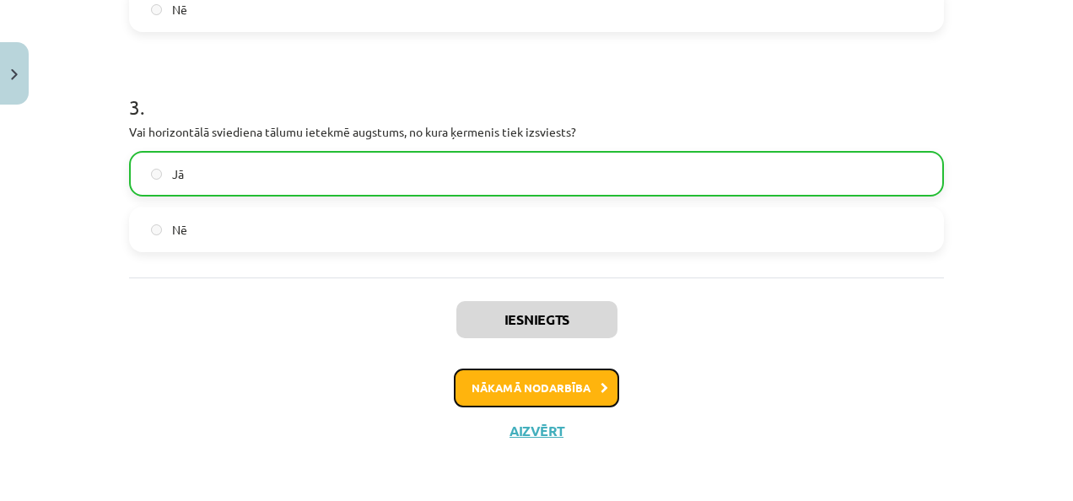
click at [591, 391] on button "Nākamā nodarbība" at bounding box center [536, 388] width 165 height 39
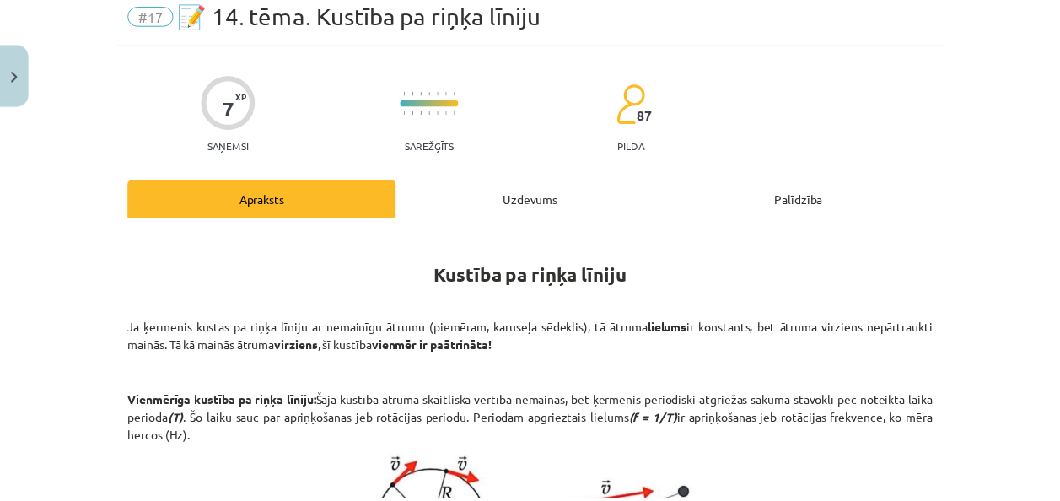
scroll to position [42, 0]
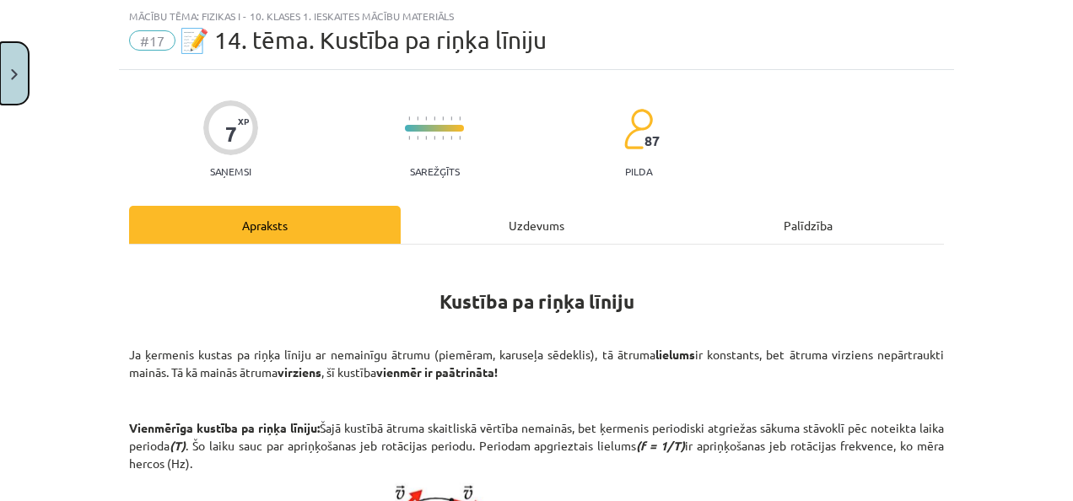
click at [0, 86] on html "0 Dāvanas 353 mP 584 xp [PERSON_NAME] Sākums Aktuāli Kā mācīties eSKOLĀ Kontakt…" at bounding box center [536, 250] width 1073 height 501
click at [17, 80] on button "Close" at bounding box center [14, 73] width 29 height 62
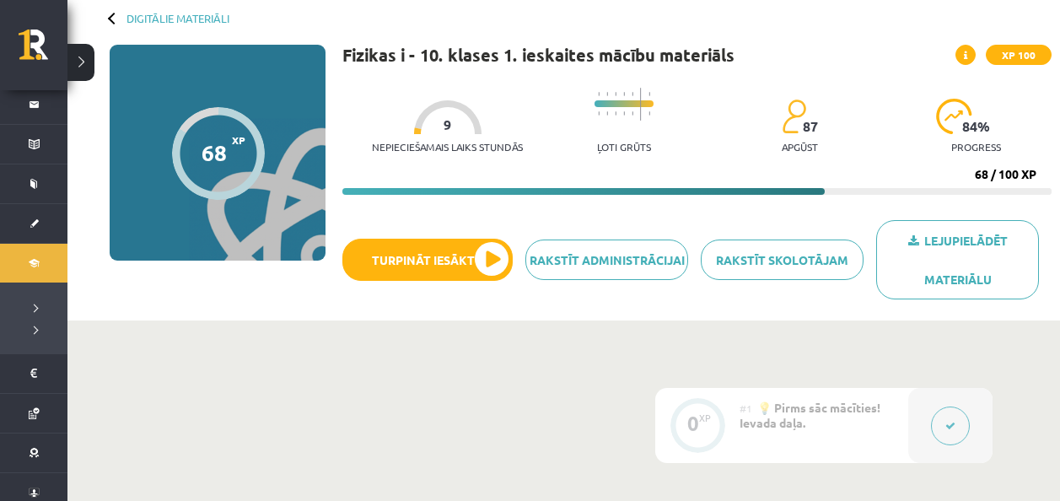
scroll to position [169, 0]
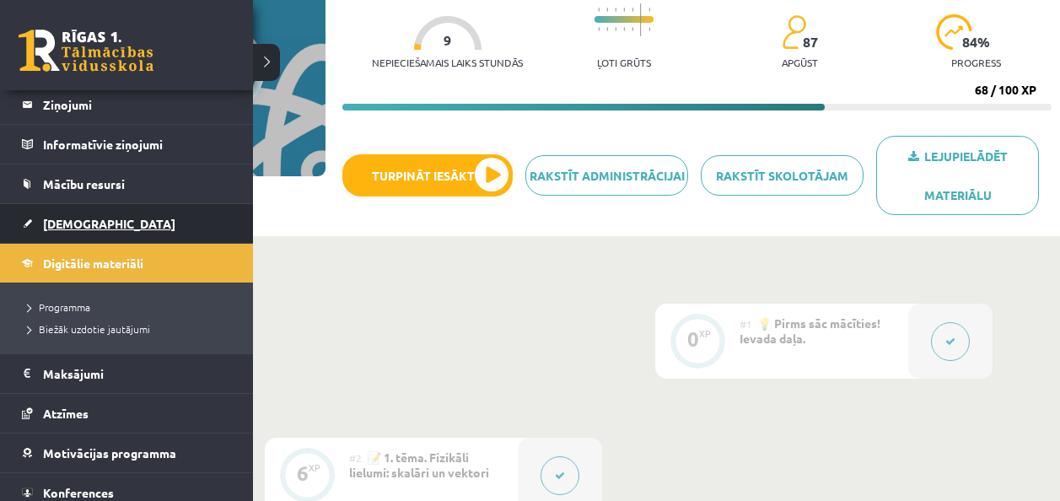
click at [71, 225] on span "[DEMOGRAPHIC_DATA]" at bounding box center [109, 223] width 132 height 15
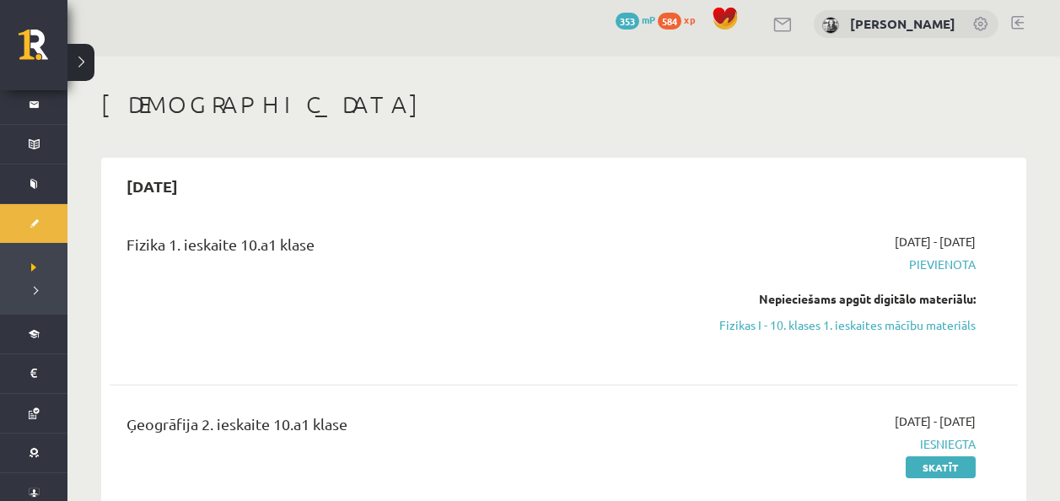
scroll to position [84, 0]
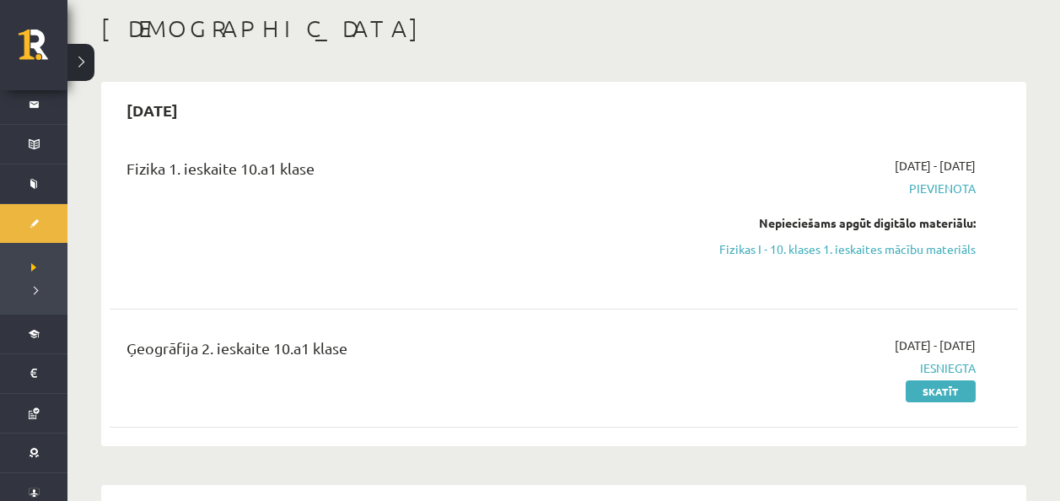
click at [828, 261] on div "[DATE] - [DATE] [GEOGRAPHIC_DATA] Nepieciešams apgūt digitālo materiālu: Fizika…" at bounding box center [843, 219] width 292 height 125
click at [827, 257] on div "[DATE] - [DATE] [GEOGRAPHIC_DATA] Nepieciešams apgūt digitālo materiālu: Fizika…" at bounding box center [843, 219] width 292 height 125
click at [822, 248] on link "Fizikas I - 10. klases 1. ieskaites mācību materiāls" at bounding box center [842, 249] width 267 height 18
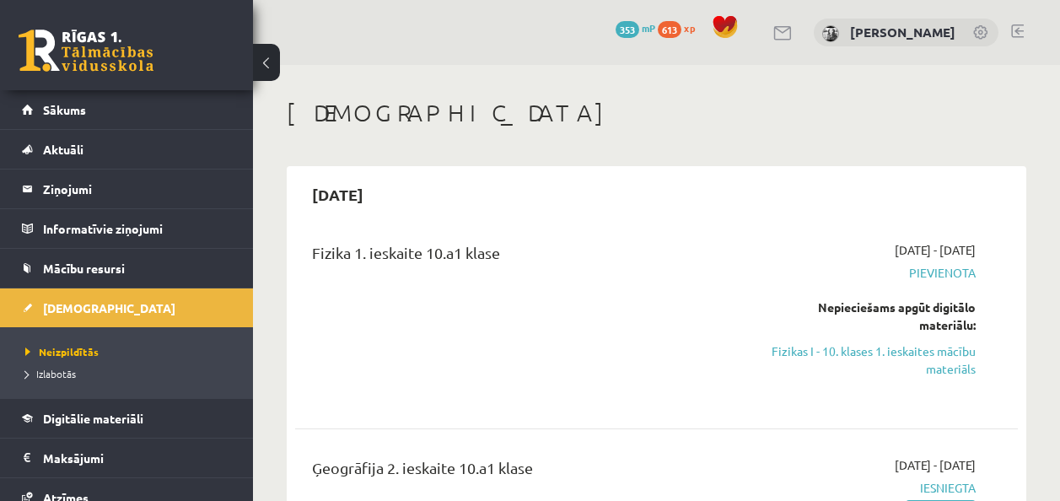
scroll to position [84, 0]
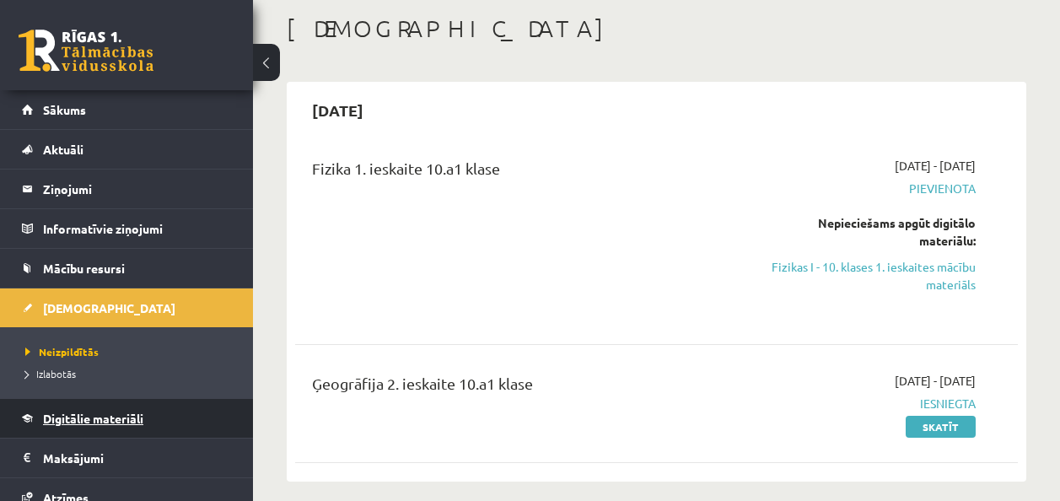
click at [121, 399] on link "Digitālie materiāli" at bounding box center [127, 418] width 210 height 39
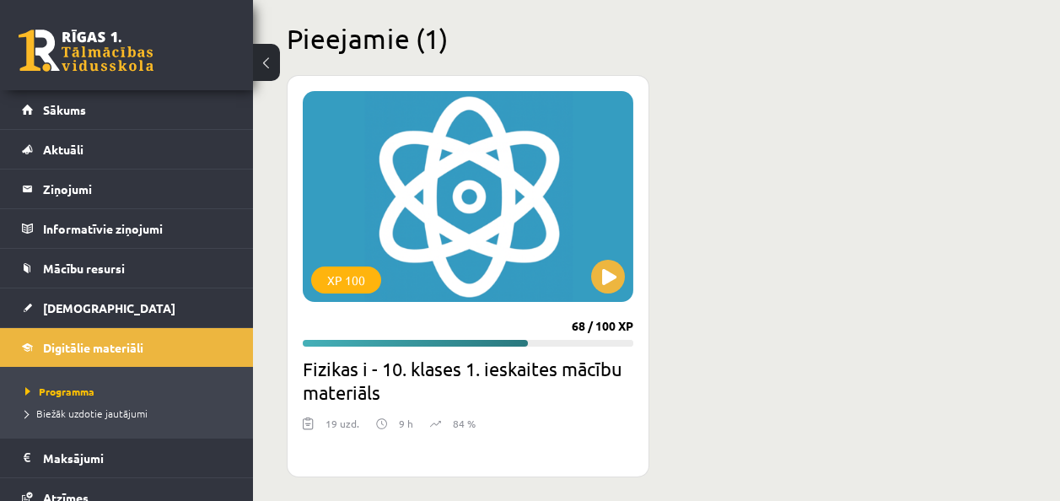
scroll to position [422, 0]
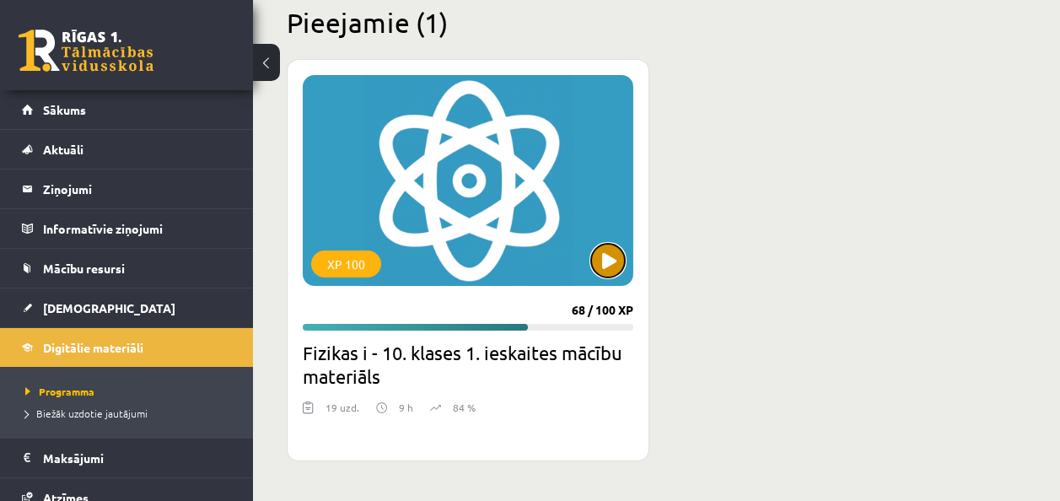
click at [600, 252] on button at bounding box center [608, 261] width 34 height 34
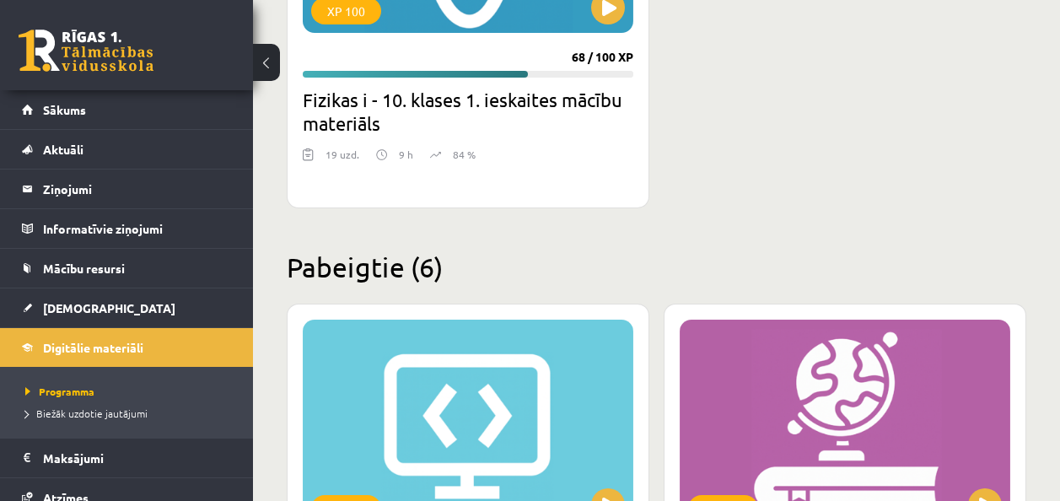
scroll to position [506, 0]
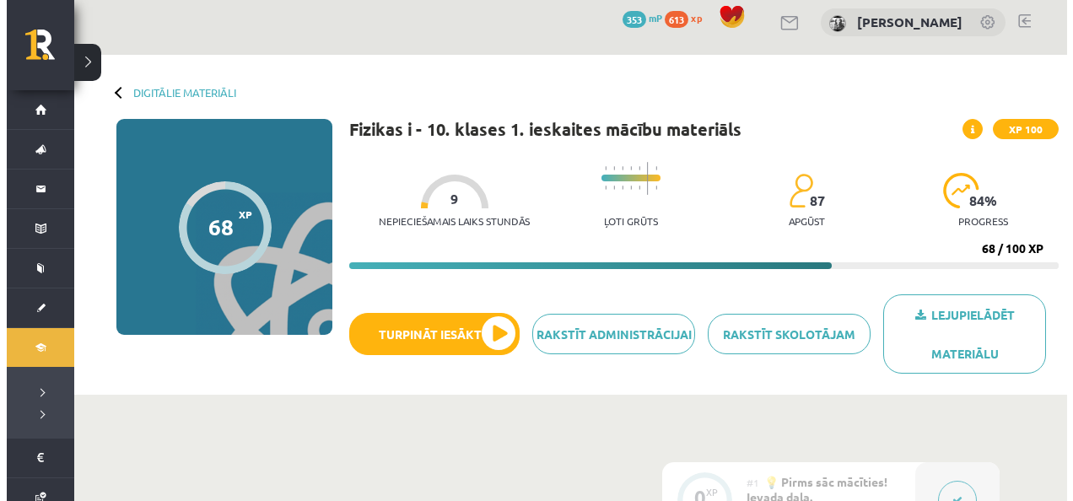
scroll to position [84, 0]
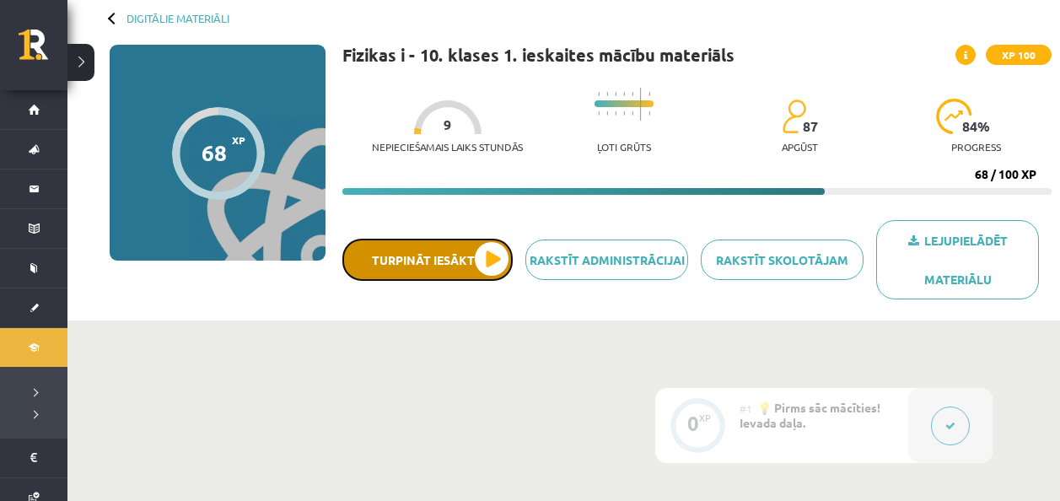
click at [394, 240] on button "Turpināt iesākto" at bounding box center [427, 260] width 170 height 42
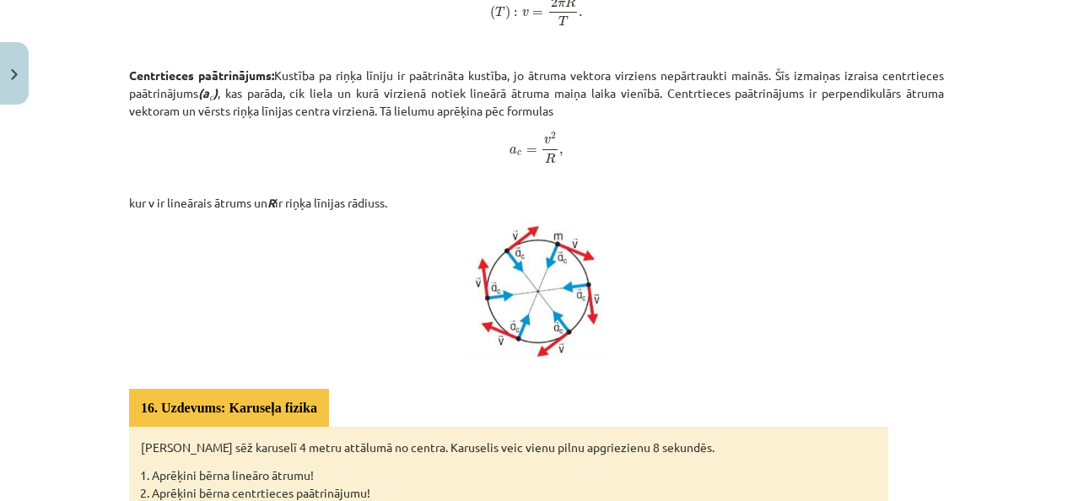
scroll to position [843, 0]
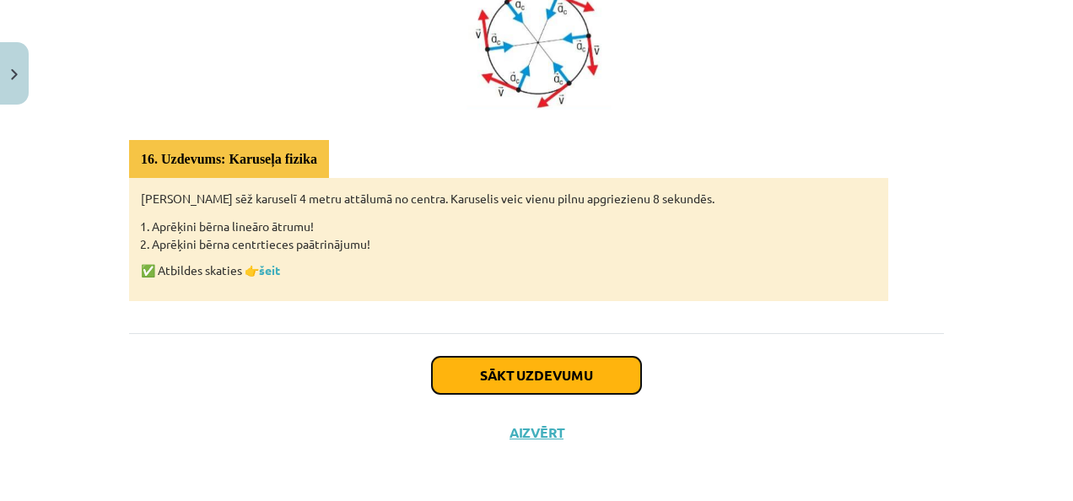
click at [610, 390] on button "Sākt uzdevumu" at bounding box center [536, 375] width 209 height 37
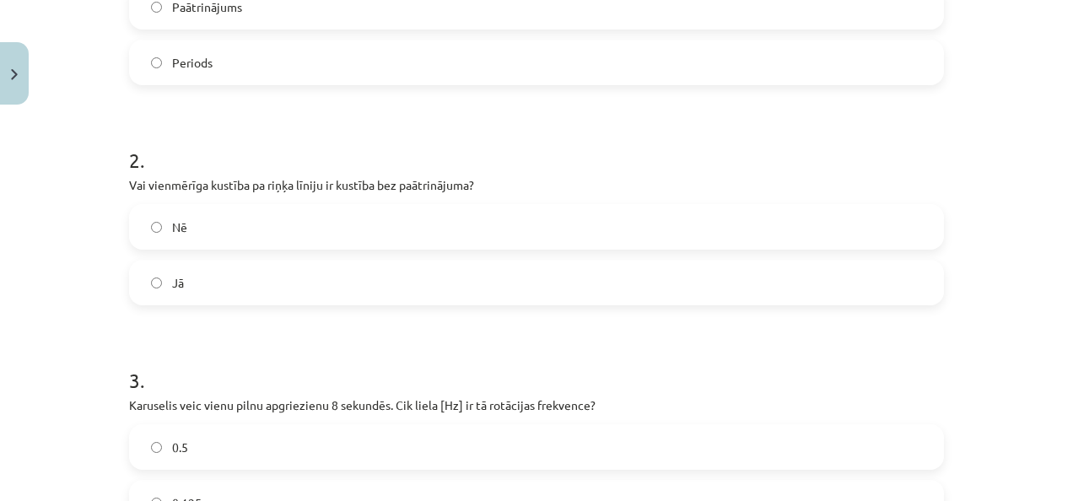
scroll to position [380, 0]
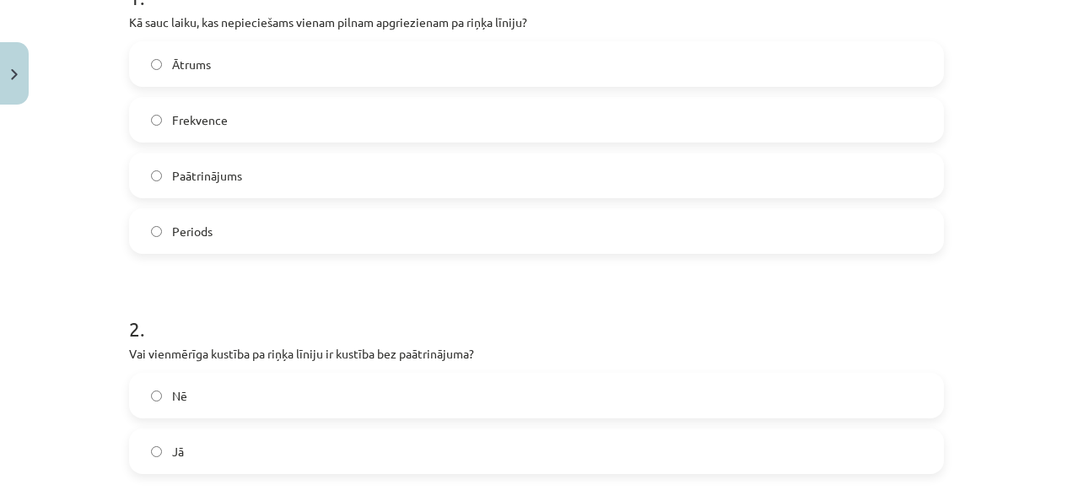
click at [233, 220] on label "Periods" at bounding box center [536, 231] width 811 height 42
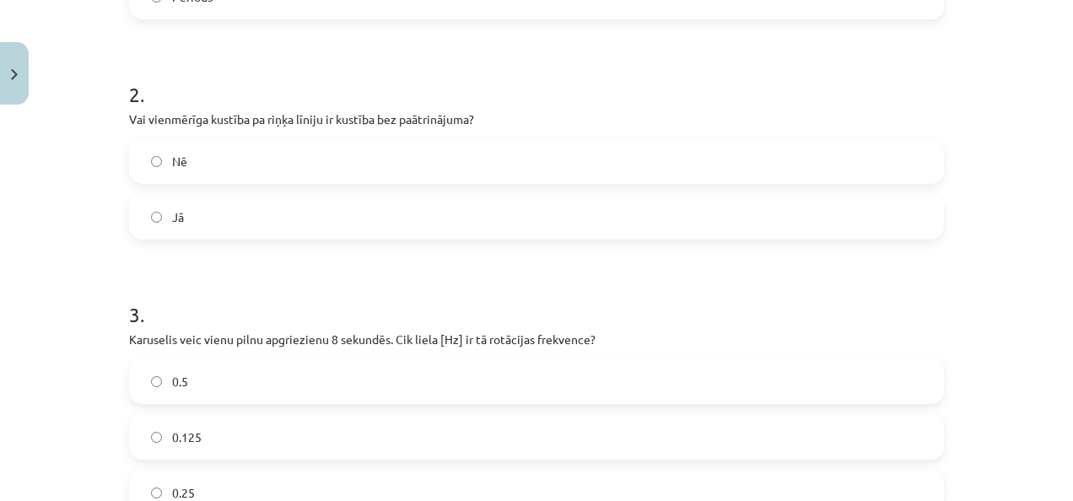
scroll to position [633, 0]
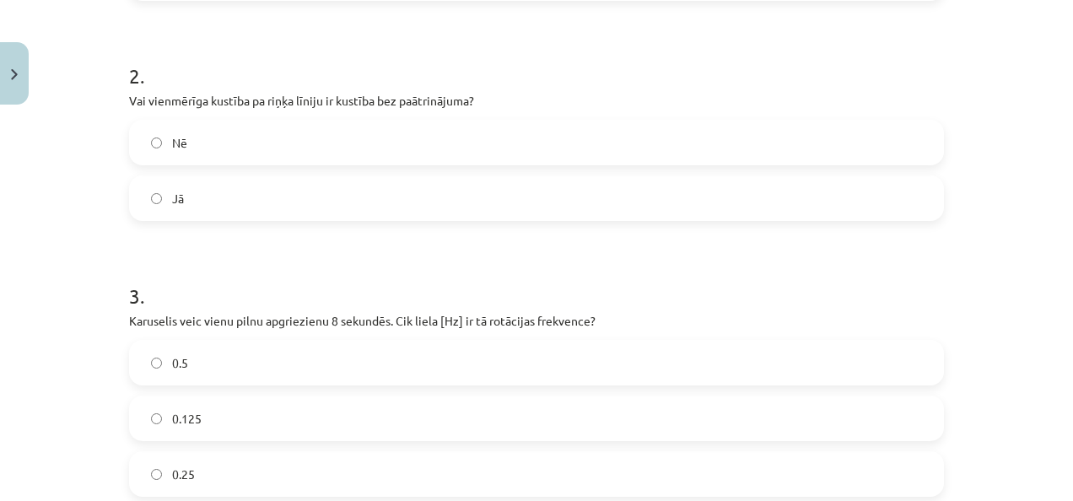
click at [260, 147] on label "Nē" at bounding box center [536, 142] width 811 height 42
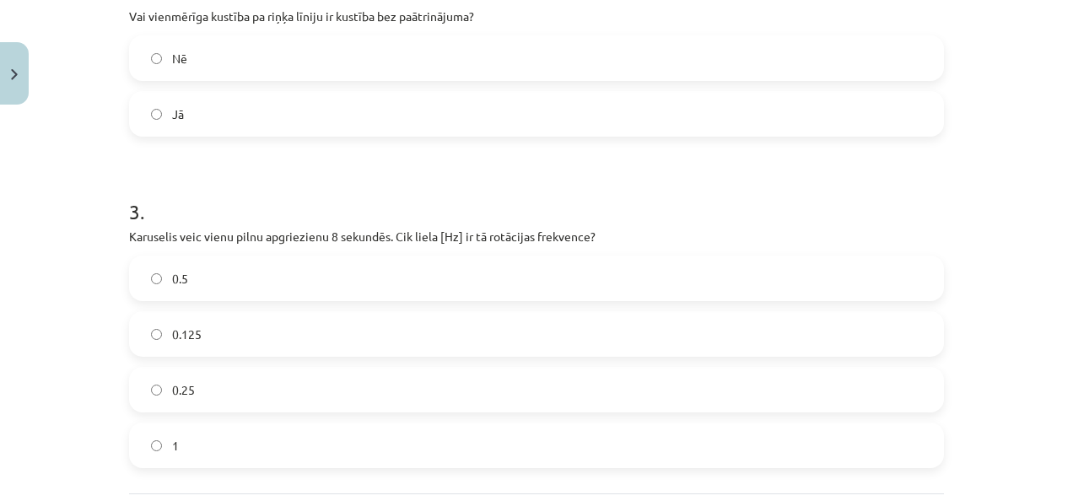
drag, startPoint x: 239, startPoint y: 335, endPoint x: 245, endPoint y: 321, distance: 15.1
click at [239, 334] on label "0.125" at bounding box center [536, 334] width 811 height 42
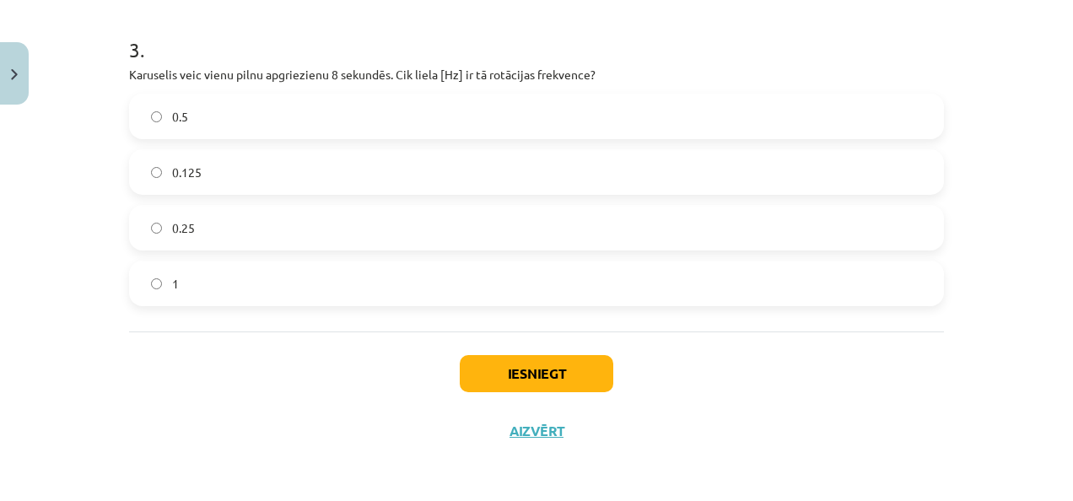
scroll to position [880, 0]
click at [482, 385] on button "Iesniegt" at bounding box center [536, 372] width 153 height 37
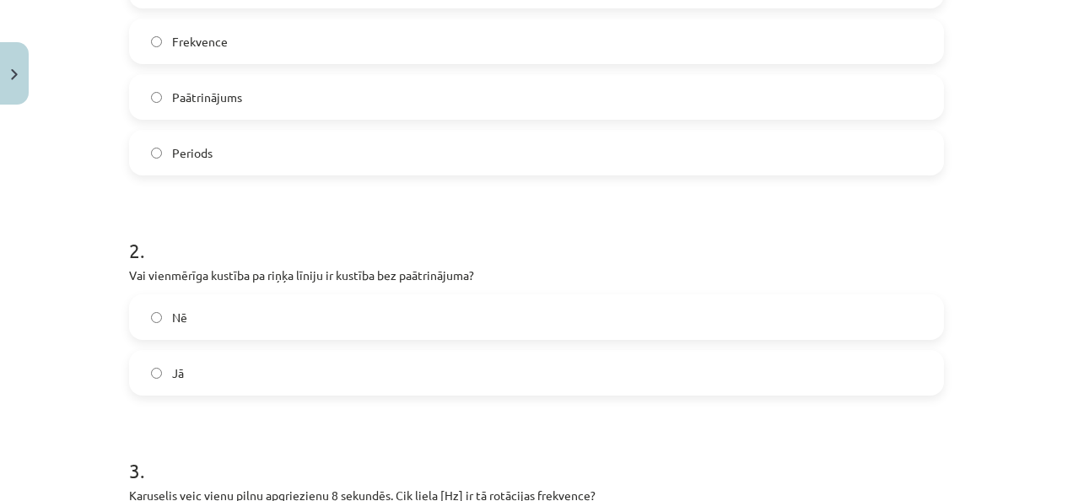
scroll to position [627, 0]
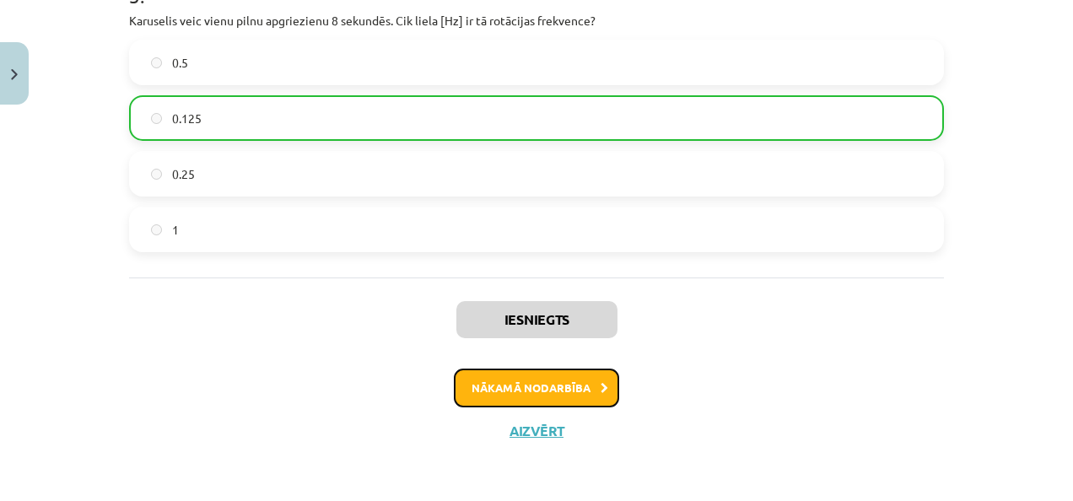
click at [529, 382] on button "Nākamā nodarbība" at bounding box center [536, 388] width 165 height 39
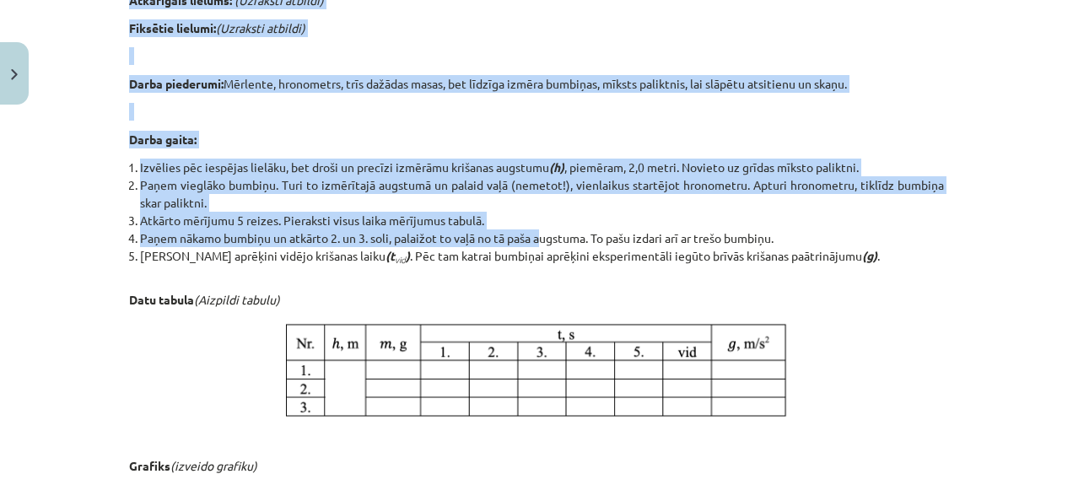
scroll to position [931, 0]
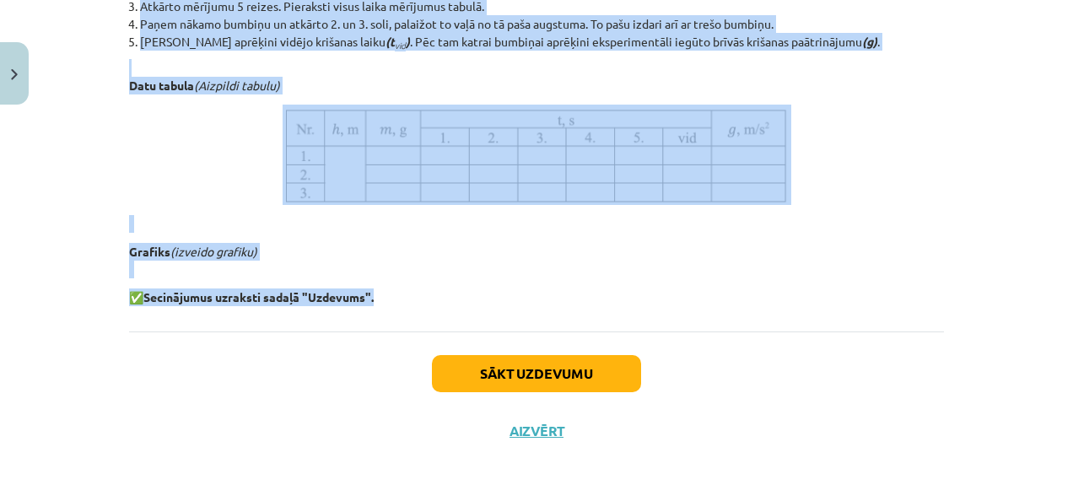
drag, startPoint x: 287, startPoint y: 46, endPoint x: 570, endPoint y: 291, distance: 374.9
drag, startPoint x: 570, startPoint y: 291, endPoint x: 389, endPoint y: 121, distance: 248.8
copy div "Laboratorijas darbs Nr. 2: Brīvās krišanas paātrinājums 📝 Veic laboratorijas da…"
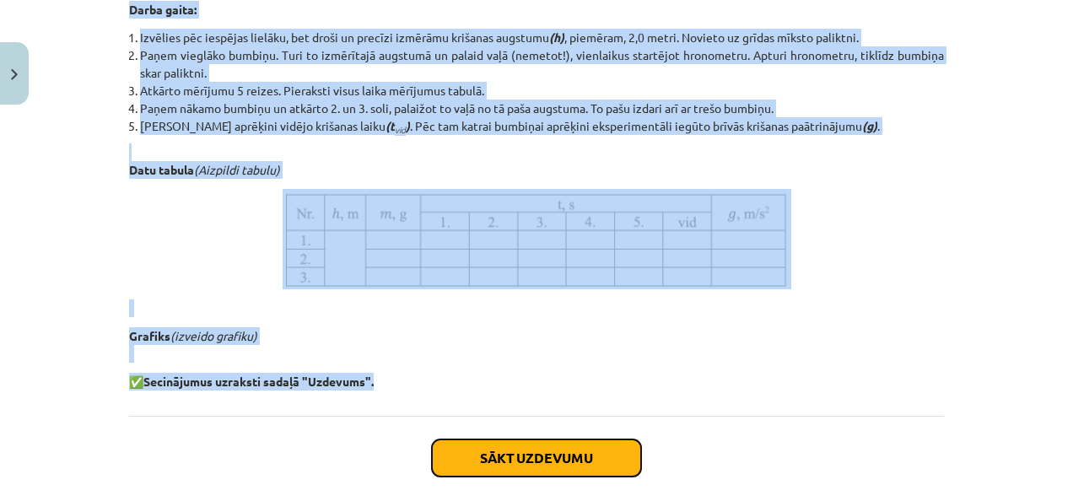
click at [445, 447] on button "Sākt uzdevumu" at bounding box center [536, 457] width 209 height 37
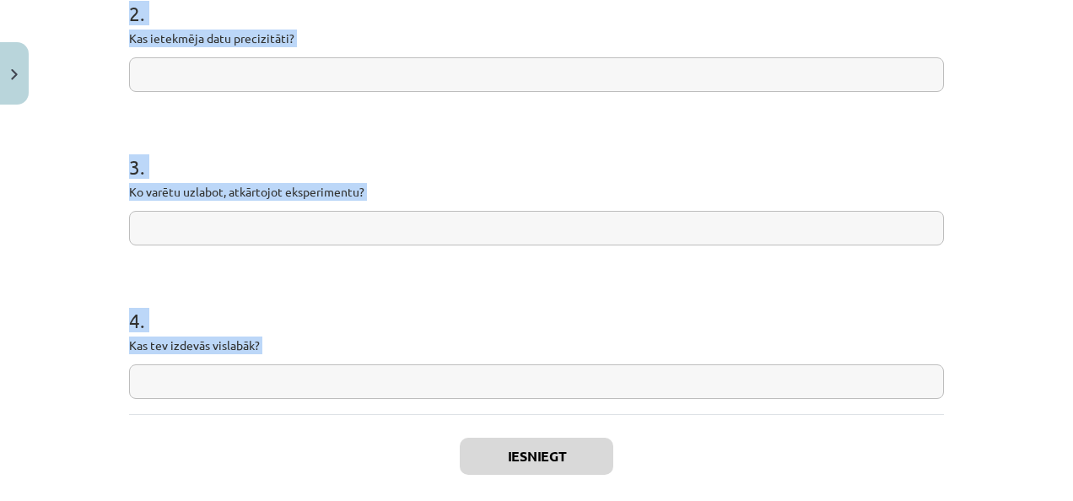
scroll to position [548, 0]
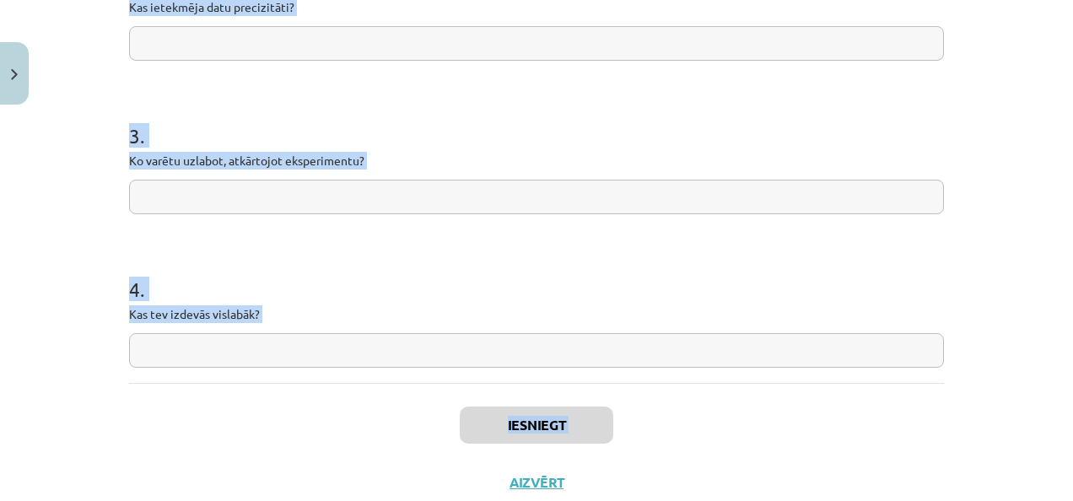
drag, startPoint x: 212, startPoint y: 361, endPoint x: 291, endPoint y: 415, distance: 95.9
click at [291, 415] on div "4 XP Saņemsi Sarežģīts 87 pilda Apraksts Uzdevums Palīdzība 1 . Vai hipotēze ap…" at bounding box center [536, 37] width 835 height 947
drag, startPoint x: 291, startPoint y: 415, endPoint x: 209, endPoint y: 235, distance: 197.4
copy form "Vai hipotēze apstiprinājās? 2 . Kas ietekmēja datu precizitāti? 3 . Ko varētu u…"
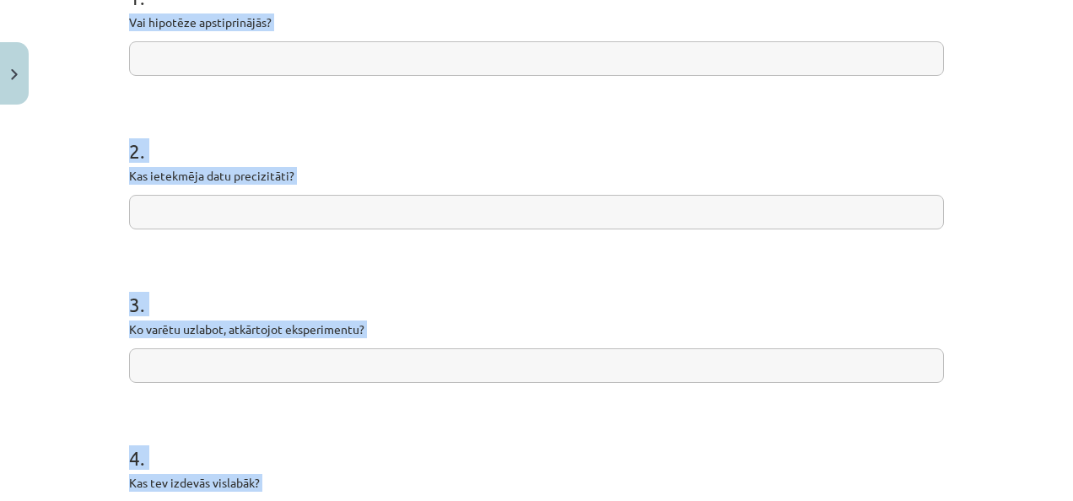
scroll to position [295, 0]
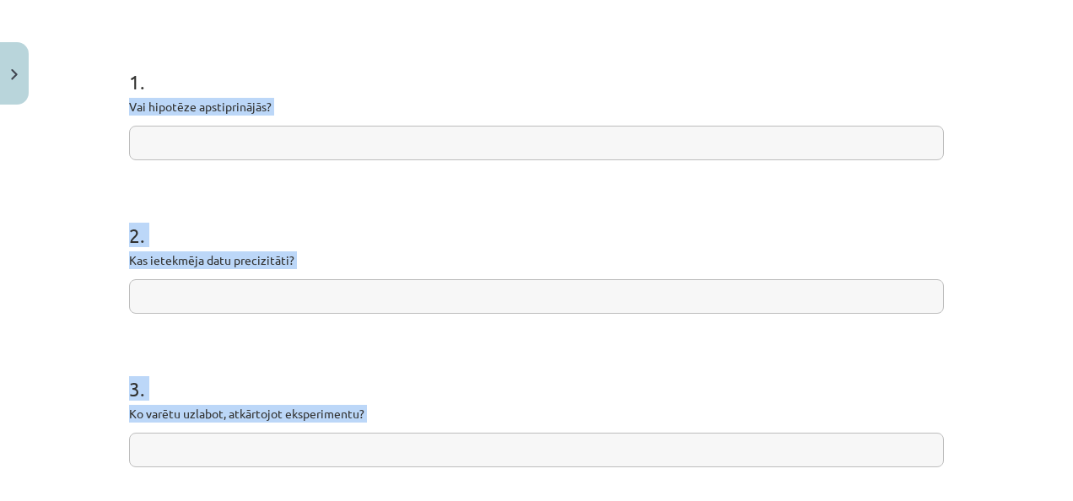
click at [314, 127] on input "text" at bounding box center [536, 143] width 815 height 35
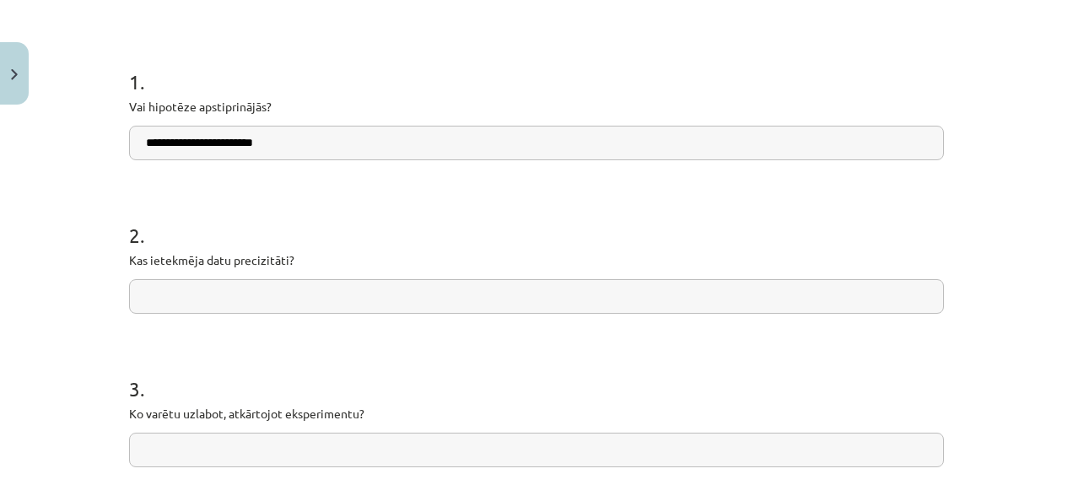
type input "**********"
click at [337, 307] on input "text" at bounding box center [536, 296] width 815 height 35
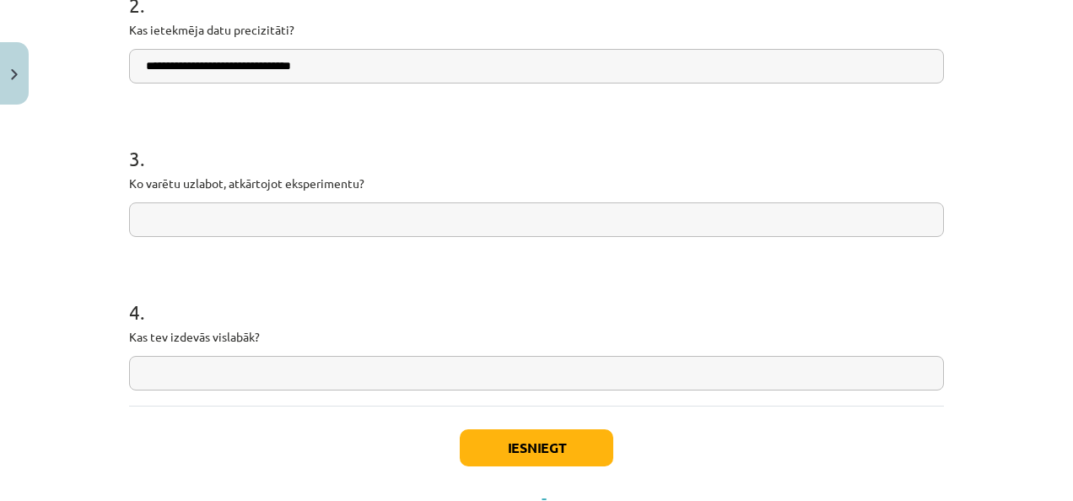
scroll to position [548, 0]
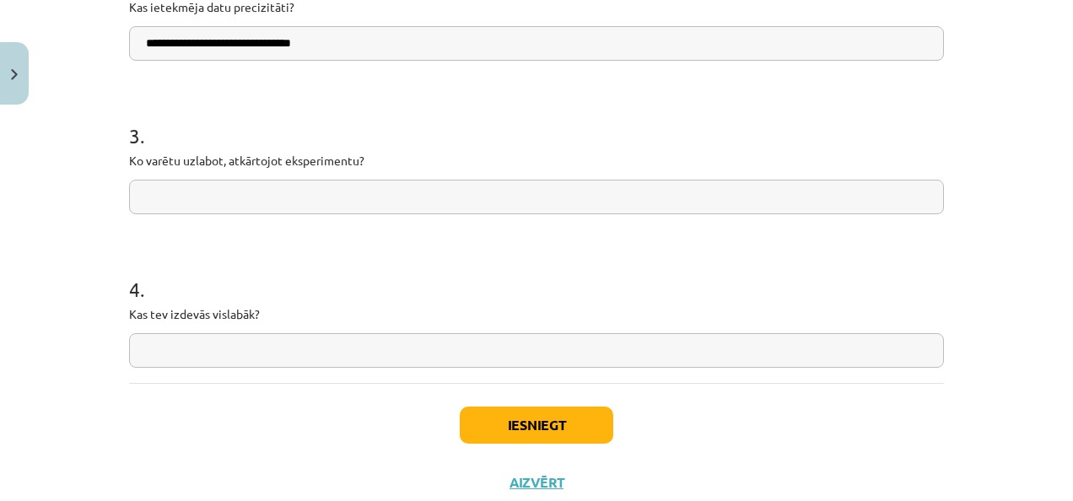
type input "**********"
click at [278, 181] on input "text" at bounding box center [536, 197] width 815 height 35
type input "**********"
click at [250, 339] on input "text" at bounding box center [536, 350] width 815 height 35
type input "**********"
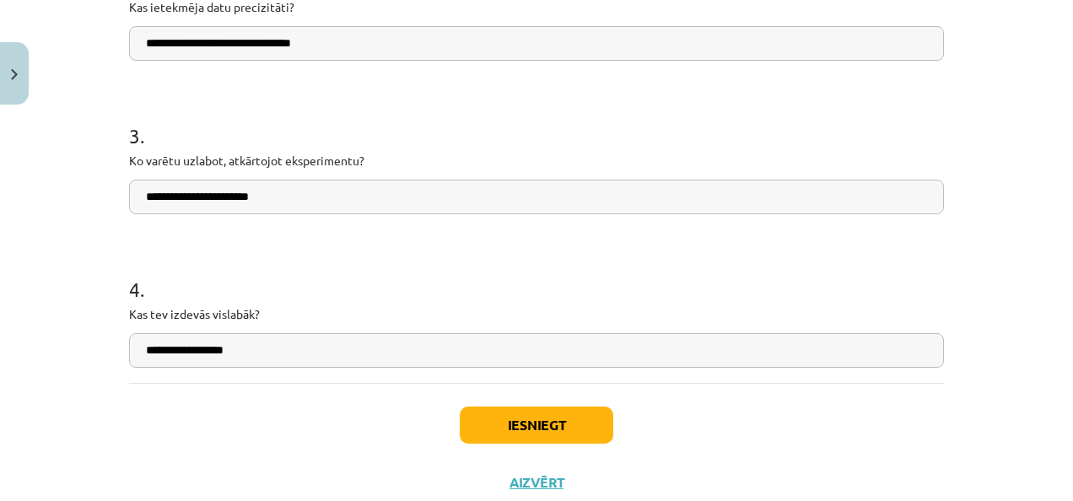
click at [615, 449] on div "Iesniegt Aizvērt" at bounding box center [536, 442] width 815 height 118
click at [487, 396] on div "Iesniegt Aizvērt" at bounding box center [536, 442] width 815 height 118
click at [476, 417] on button "Iesniegt" at bounding box center [536, 425] width 153 height 37
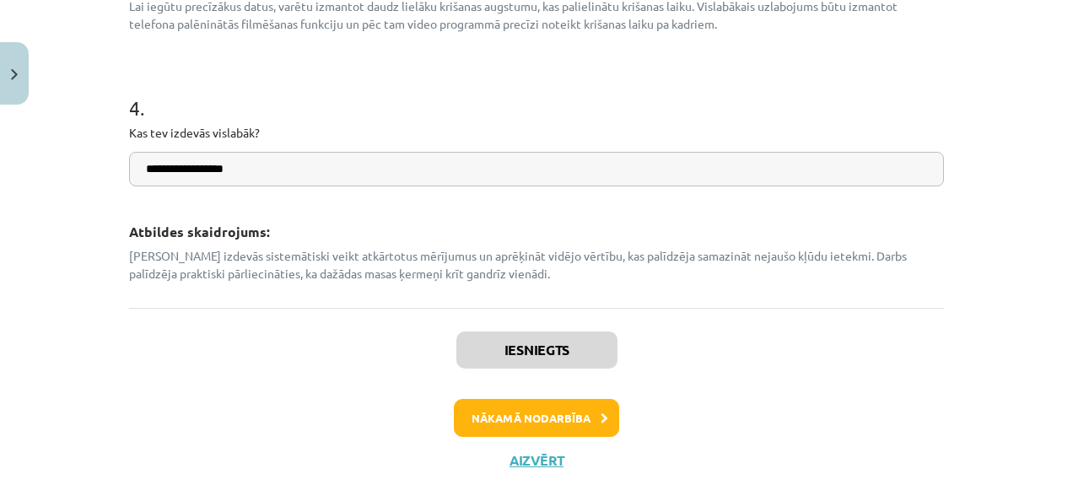
scroll to position [1031, 0]
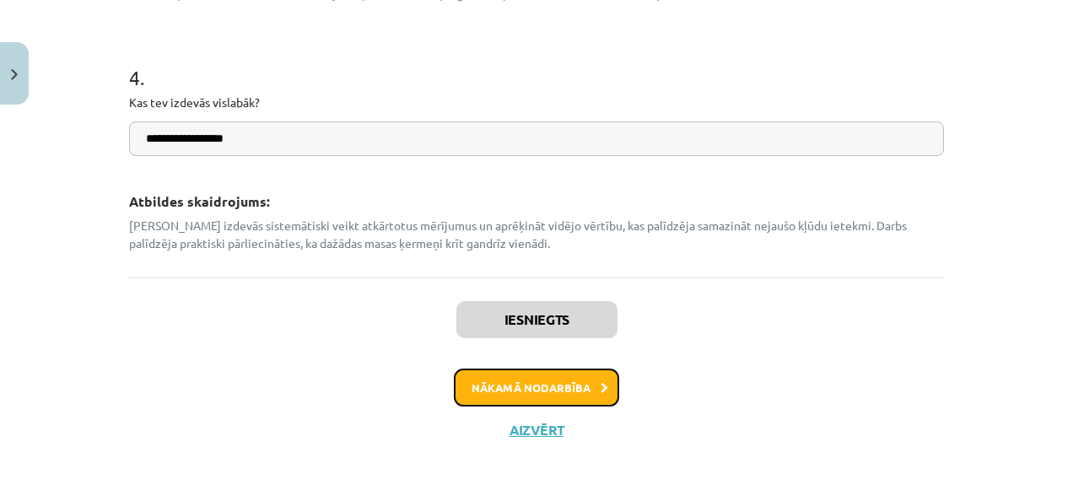
click at [474, 380] on button "Nākamā nodarbība" at bounding box center [536, 388] width 165 height 39
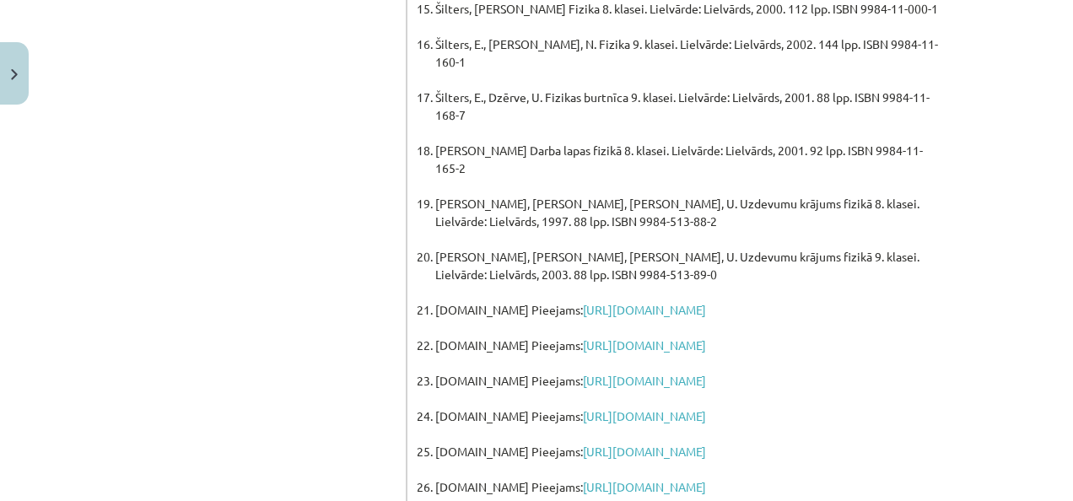
scroll to position [1392, 0]
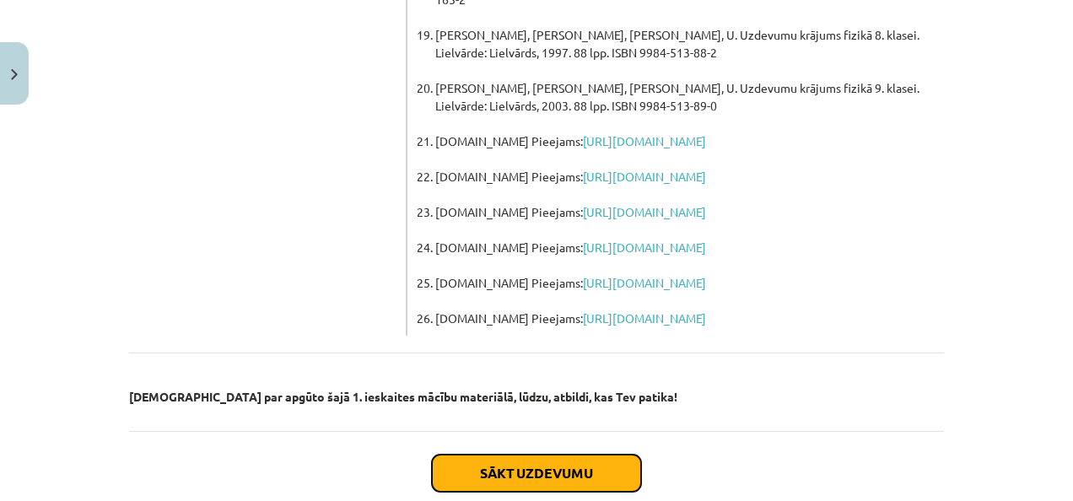
click at [492, 455] on button "Sākt uzdevumu" at bounding box center [536, 473] width 209 height 37
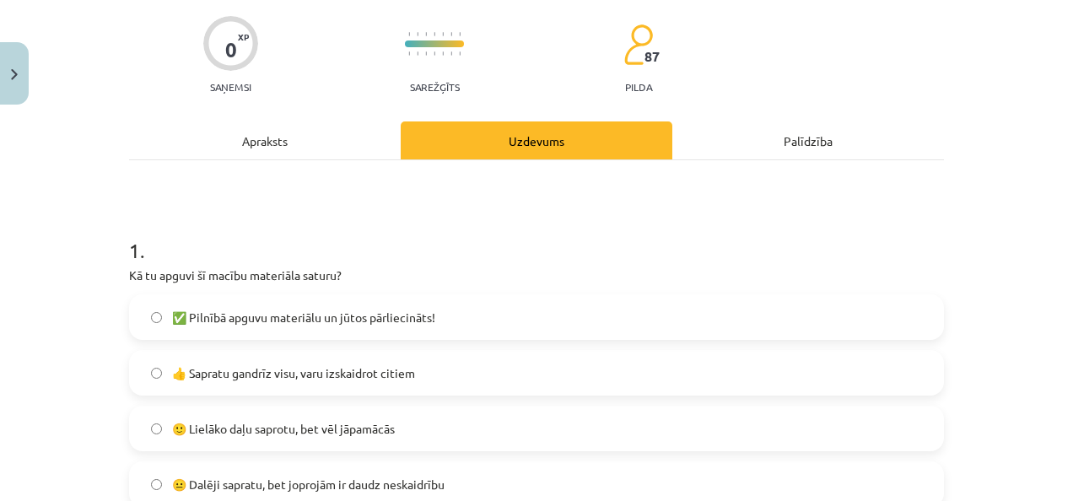
scroll to position [211, 0]
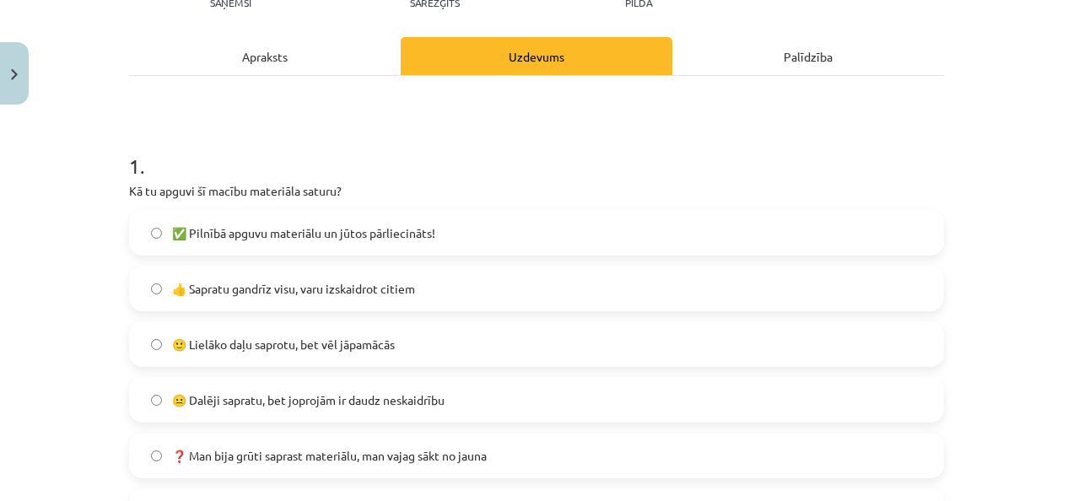
drag, startPoint x: 299, startPoint y: 345, endPoint x: 255, endPoint y: 344, distance: 43.9
click at [297, 345] on span "🙂 Lielāko daļu saprotu, bet vēl jāpamācās" at bounding box center [283, 345] width 223 height 18
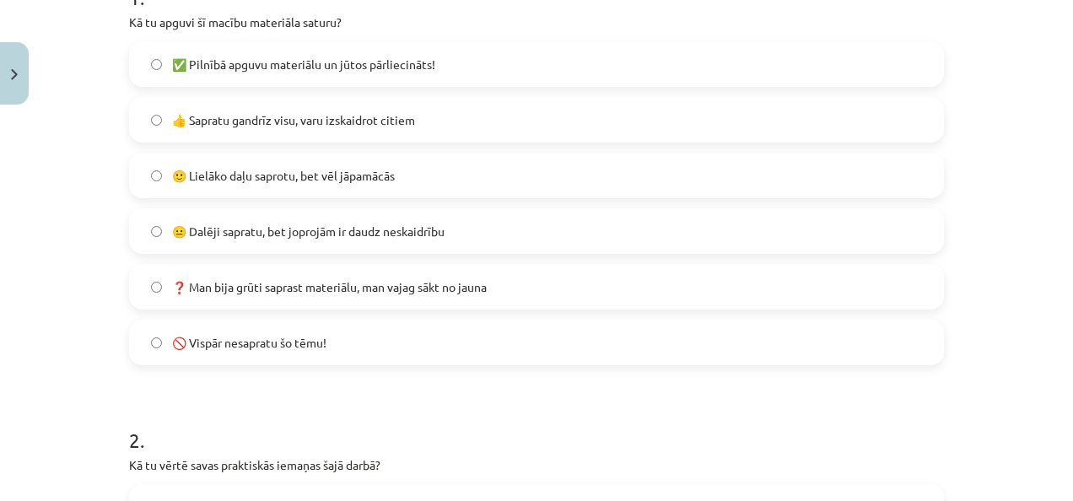
click at [270, 242] on label "😐 Dalēji sapratu, bet joprojām ir daudz neskaidrību" at bounding box center [536, 231] width 811 height 42
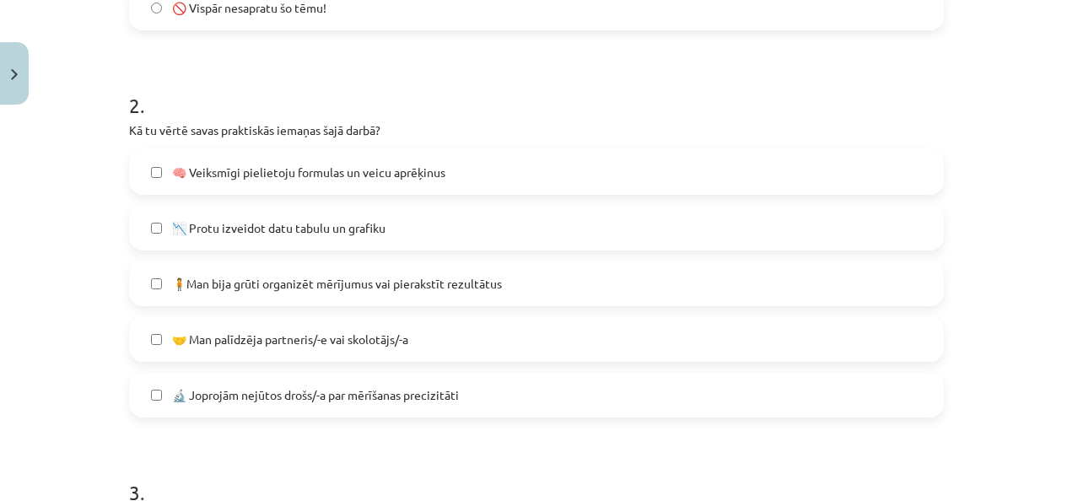
scroll to position [801, 0]
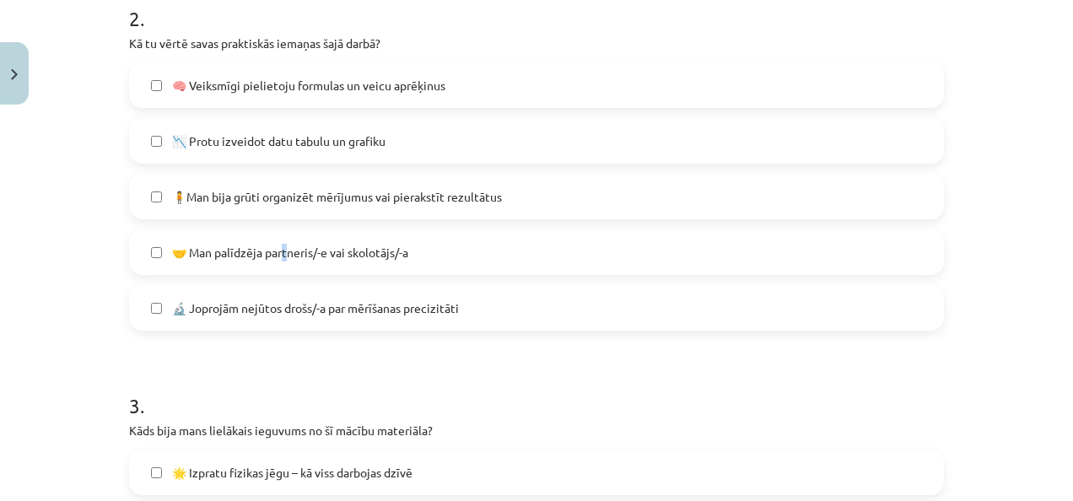
click at [275, 243] on label "🤝 Man palīdzēja partneris/-e vai skolotājs/-a" at bounding box center [536, 252] width 811 height 42
drag, startPoint x: 275, startPoint y: 243, endPoint x: 253, endPoint y: 250, distance: 22.9
click at [256, 250] on span "🤝 Man palīdzēja partneris/-e vai skolotājs/-a" at bounding box center [290, 253] width 236 height 18
drag, startPoint x: 233, startPoint y: 313, endPoint x: 221, endPoint y: 314, distance: 11.8
click at [232, 314] on span "🔬 Joprojām nejūtos drošs/-a par mērīšanas precizitāti" at bounding box center [315, 308] width 287 height 18
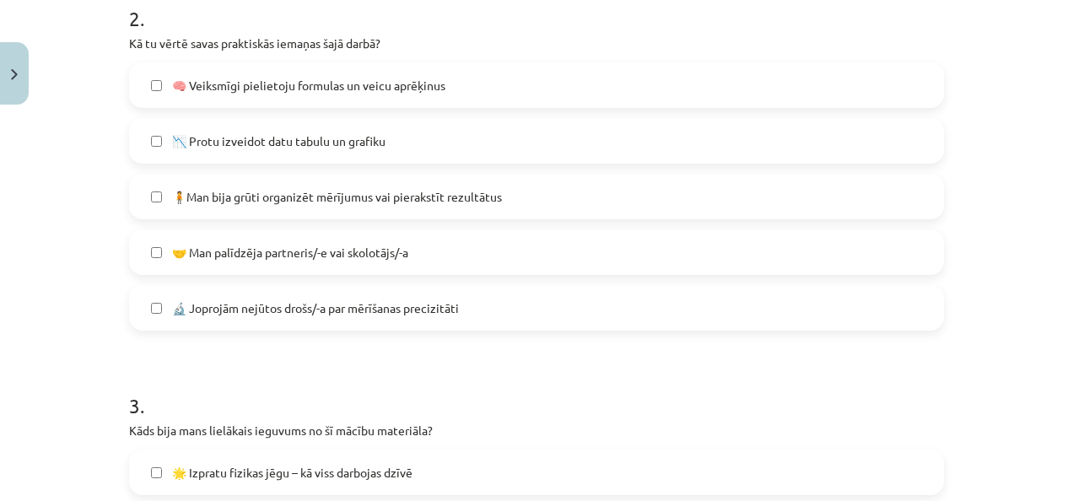
click at [316, 204] on span "🧍Man bija grūti organizēt mērījumus vai pierakstīt rezultātus" at bounding box center [337, 197] width 330 height 18
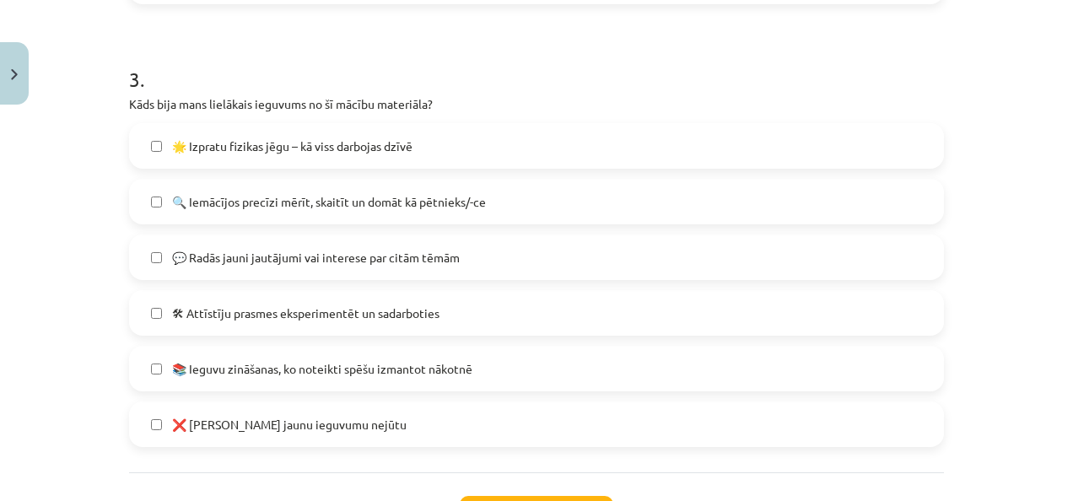
scroll to position [1139, 0]
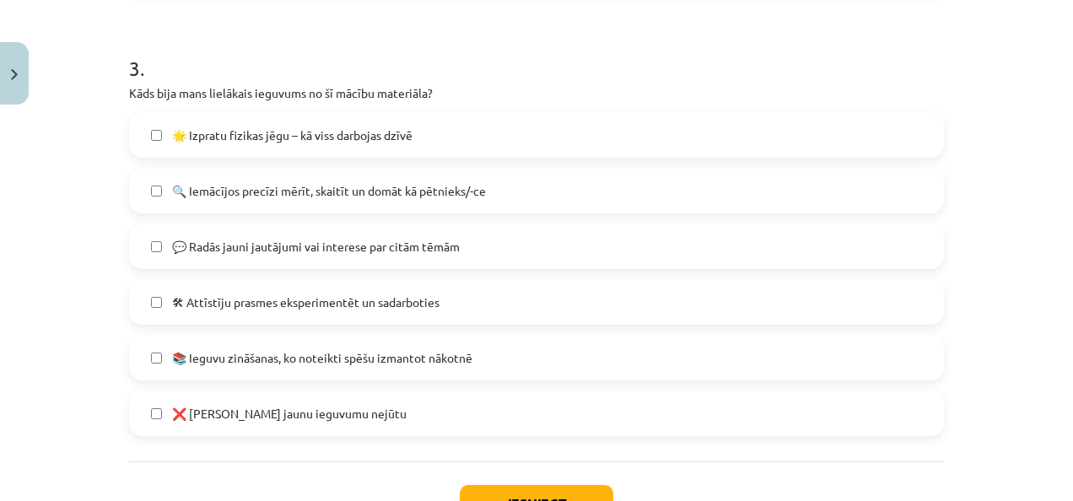
click at [301, 363] on span "📚 Ieguvu zināšanas, ko noteikti spēšu izmantot nākotnē" at bounding box center [322, 358] width 300 height 18
drag, startPoint x: 294, startPoint y: 367, endPoint x: 286, endPoint y: 366, distance: 8.5
click at [293, 367] on label "📚 Ieguvu zināšanas, ko noteikti spēšu izmantot nākotnē" at bounding box center [536, 358] width 811 height 42
click at [259, 311] on label "🛠 Attīstīju prasmes eksperimentēt un sadarboties" at bounding box center [536, 302] width 811 height 42
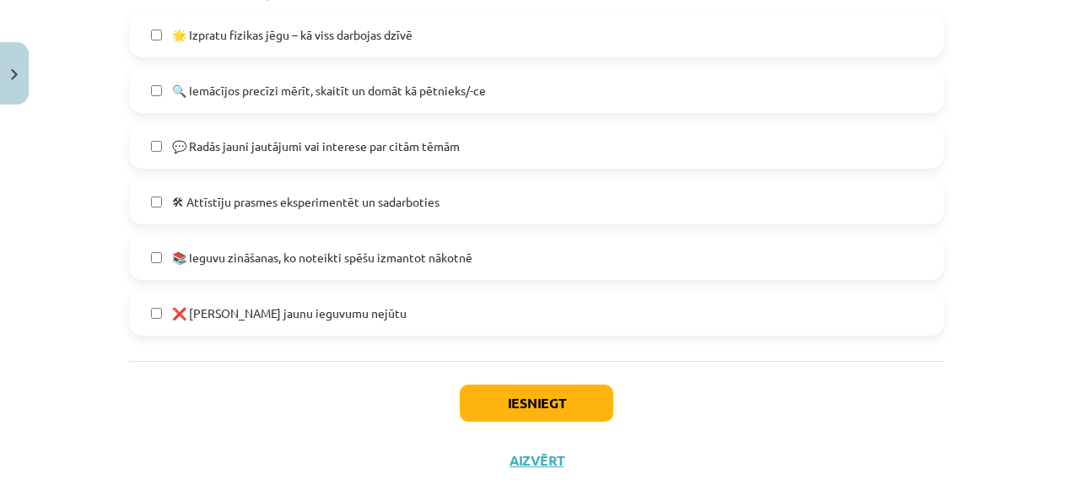
scroll to position [1269, 0]
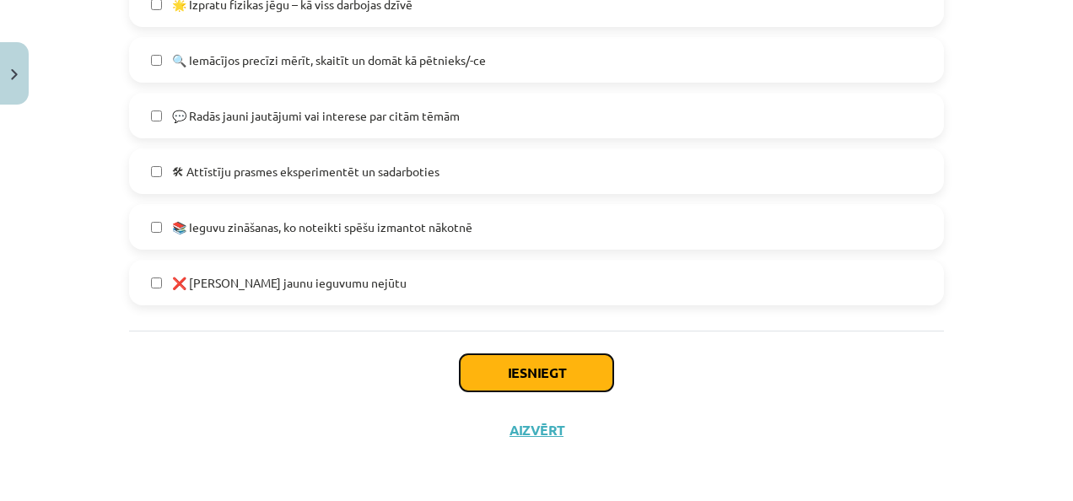
click at [482, 372] on button "Iesniegt" at bounding box center [536, 372] width 153 height 37
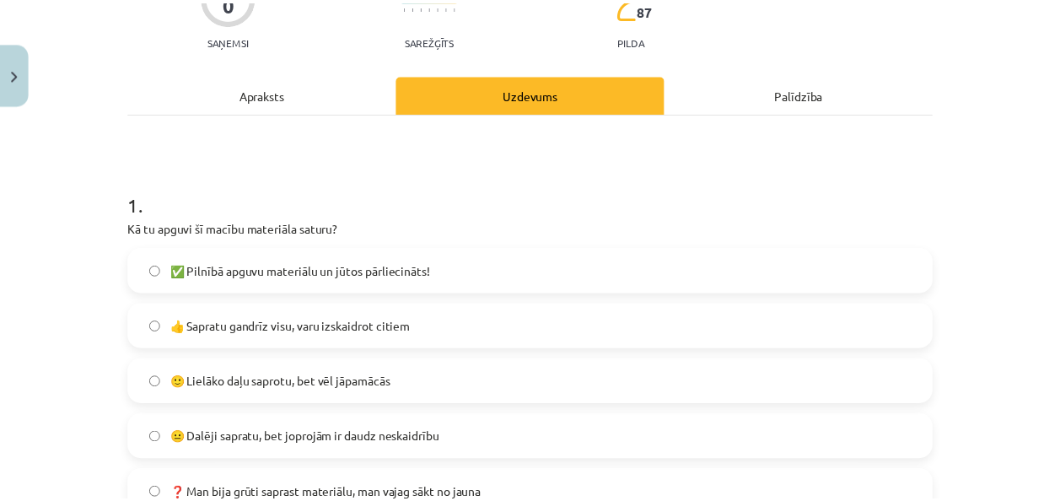
scroll to position [4, 0]
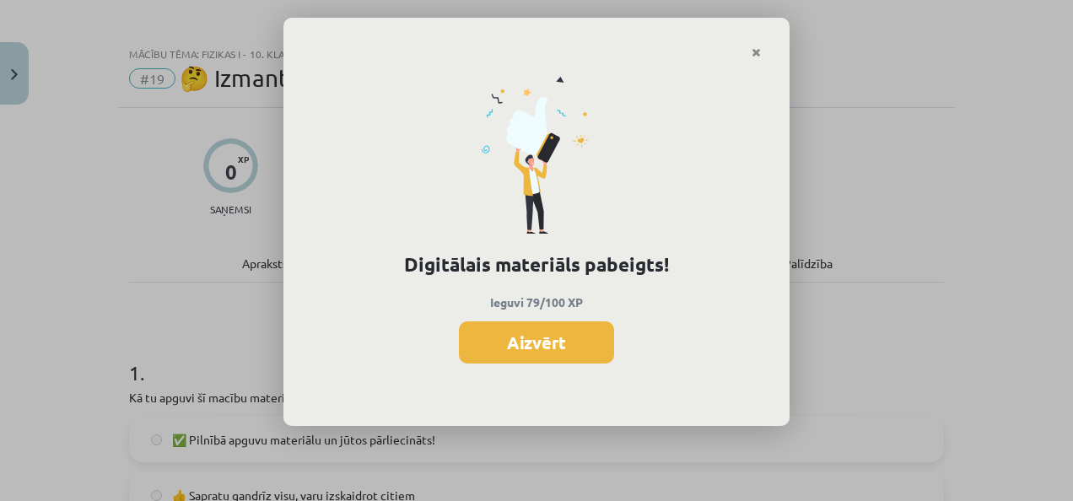
click at [527, 329] on button "Aizvērt" at bounding box center [536, 342] width 155 height 42
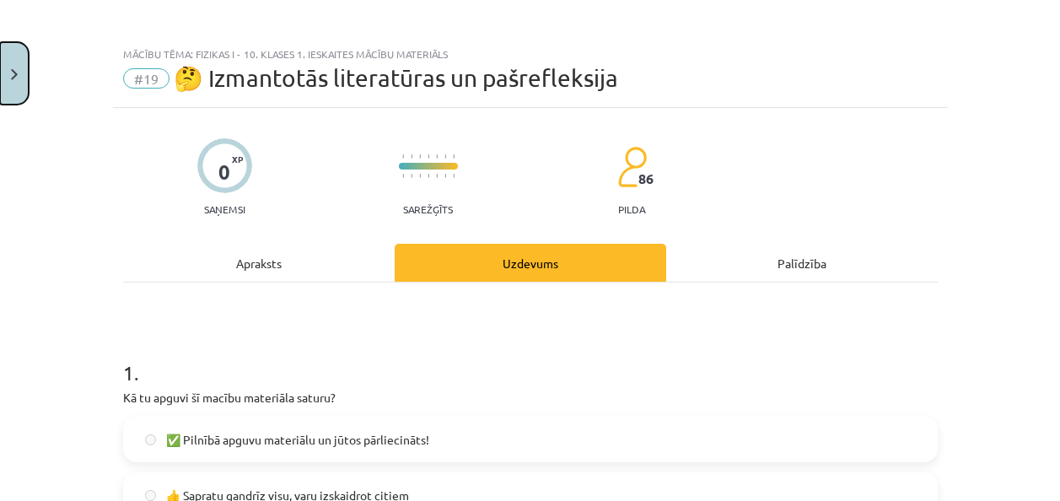
click at [17, 79] on img "Close" at bounding box center [14, 74] width 7 height 11
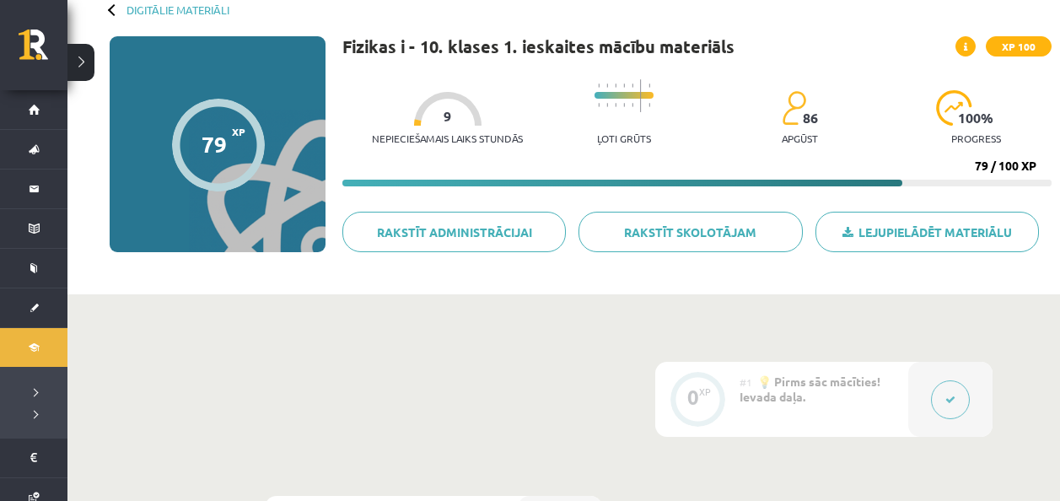
scroll to position [84, 0]
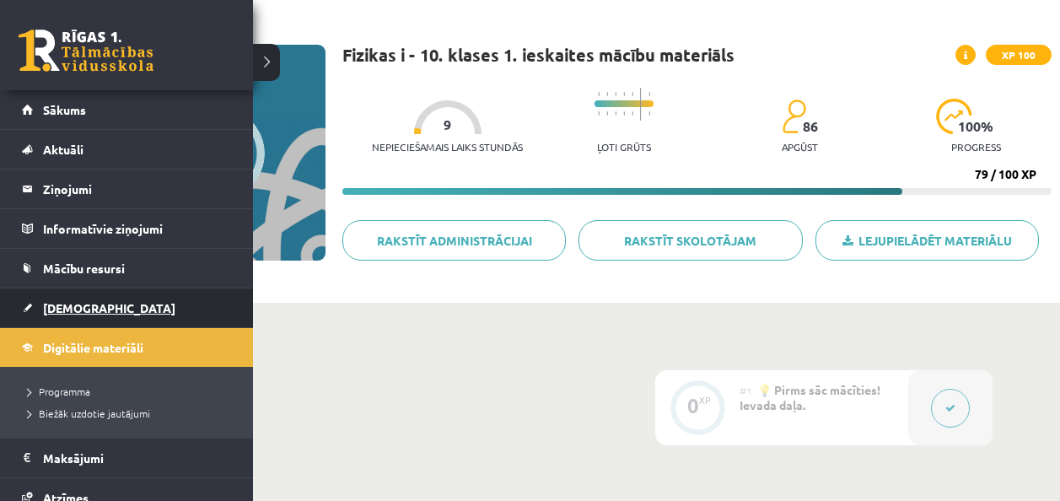
click at [105, 310] on link "[DEMOGRAPHIC_DATA]" at bounding box center [127, 307] width 210 height 39
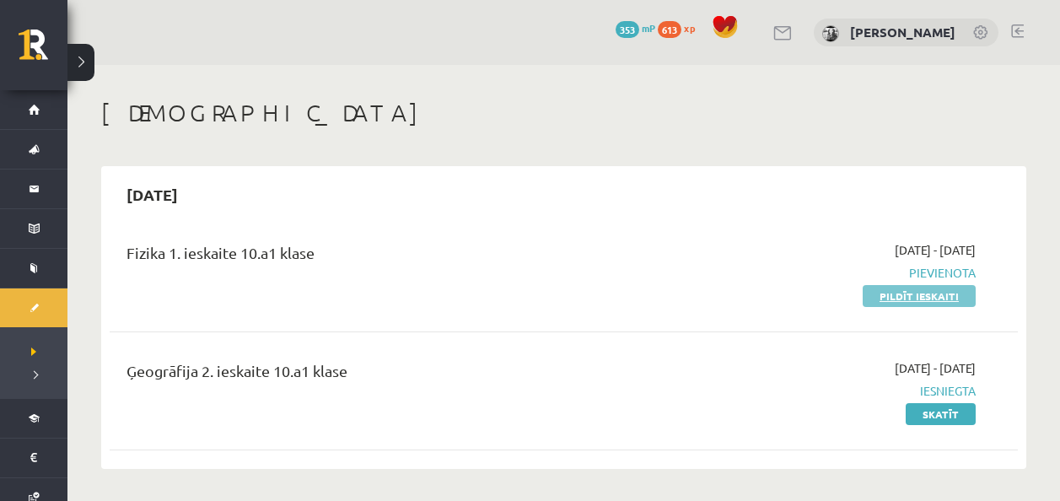
click at [893, 302] on link "Pildīt ieskaiti" at bounding box center [919, 296] width 113 height 22
